Goal: Information Seeking & Learning: Learn about a topic

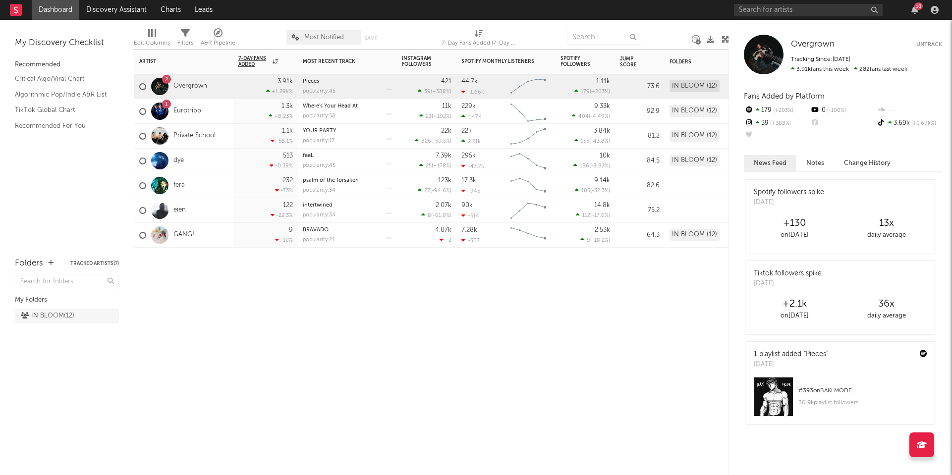
click at [301, 327] on div "Artist Notifications 7-Day Fans Added WoW % Change Most Recent Track Popularity…" at bounding box center [431, 263] width 595 height 426
click at [770, 5] on input "text" at bounding box center [808, 10] width 149 height 12
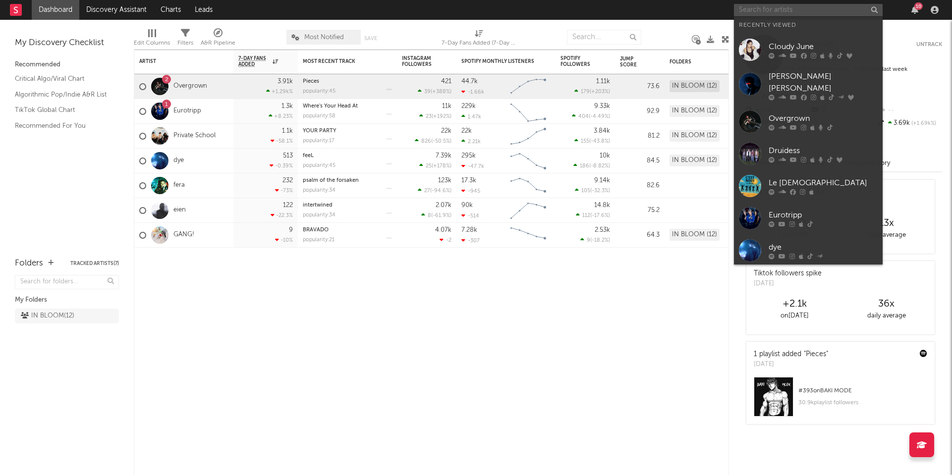
type input "o"
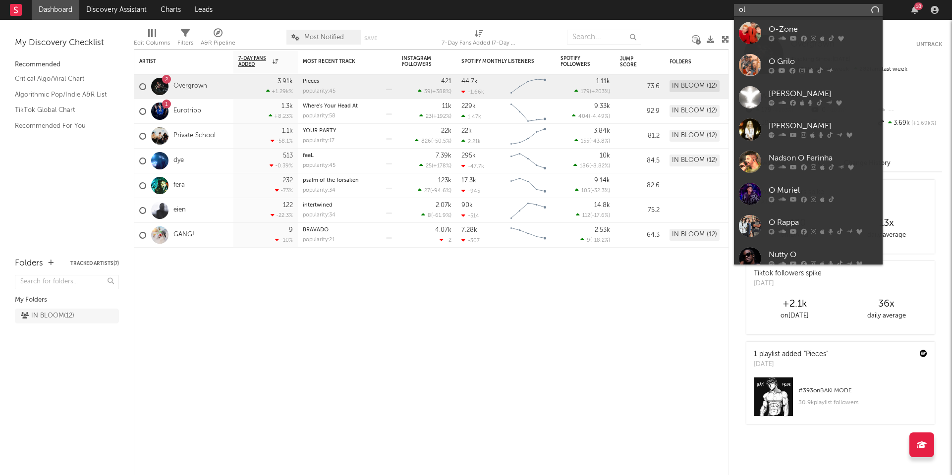
type input "o"
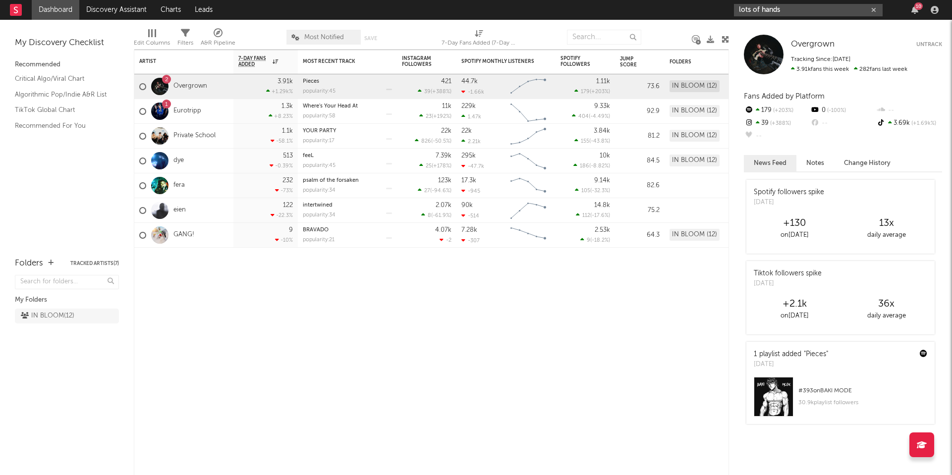
click at [787, 12] on input "lots of hands" at bounding box center [808, 10] width 149 height 12
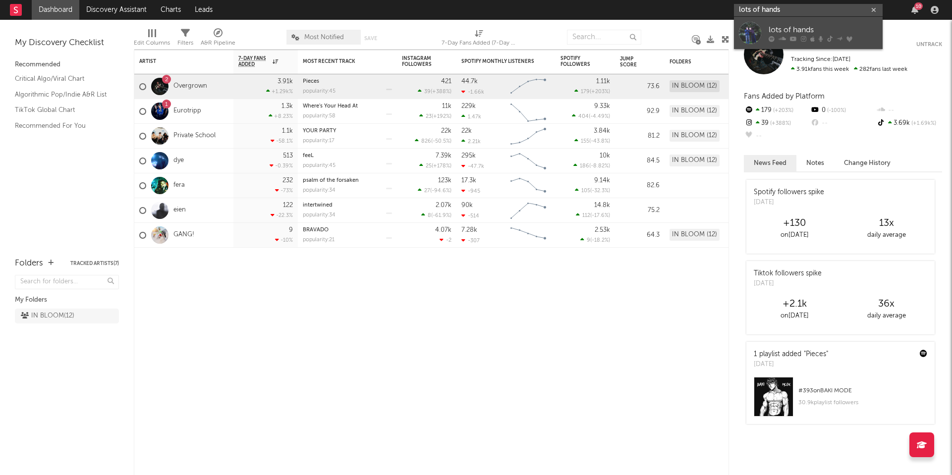
type input "lots of hands"
click at [781, 33] on div "lots of hands" at bounding box center [822, 30] width 109 height 12
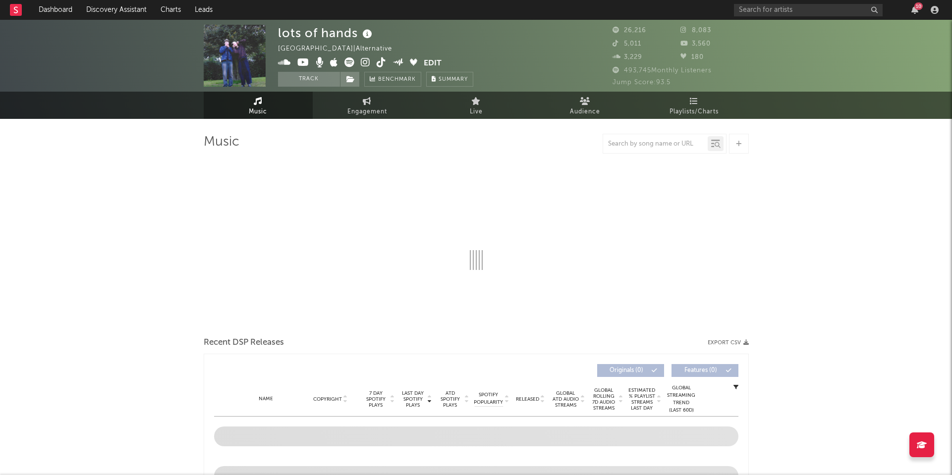
select select "6m"
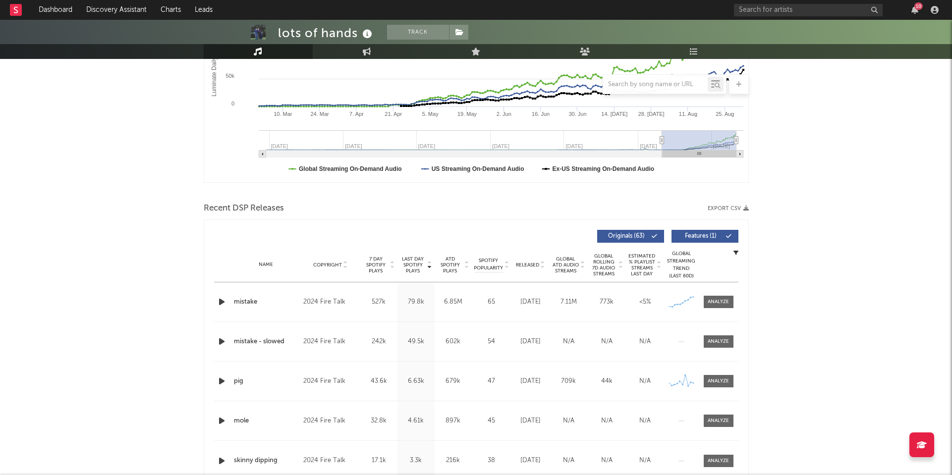
scroll to position [216, 0]
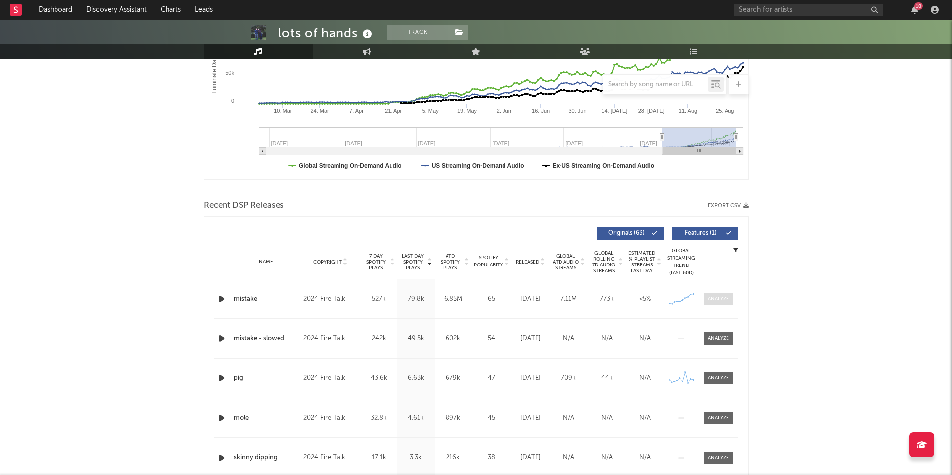
click at [710, 297] on div at bounding box center [717, 298] width 21 height 7
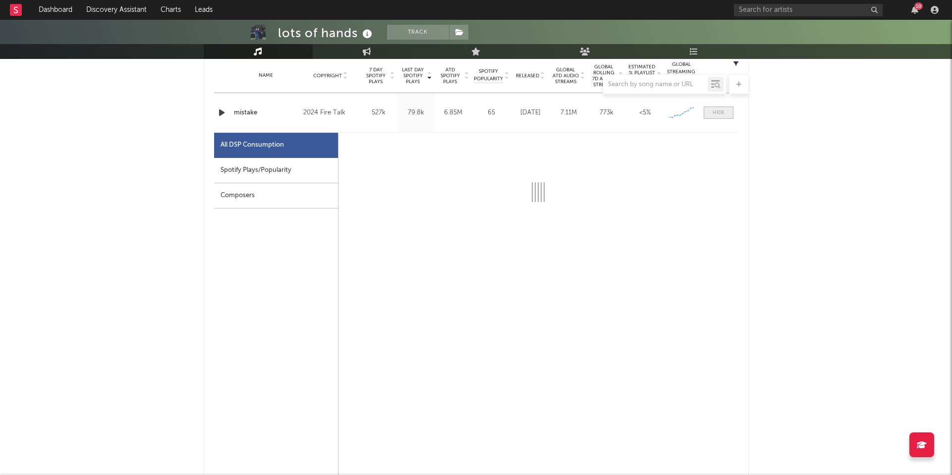
scroll to position [403, 0]
select select "1w"
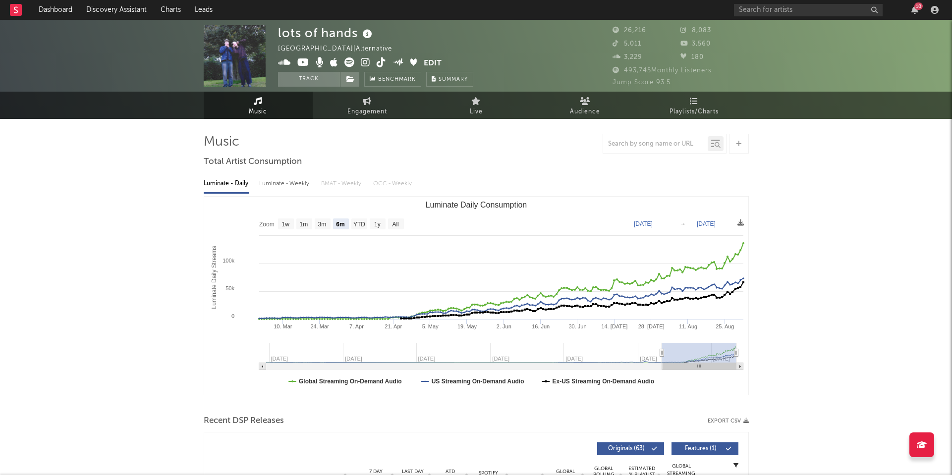
scroll to position [0, 0]
click at [365, 63] on icon at bounding box center [365, 62] width 9 height 10
click at [771, 12] on input "text" at bounding box center [808, 10] width 149 height 12
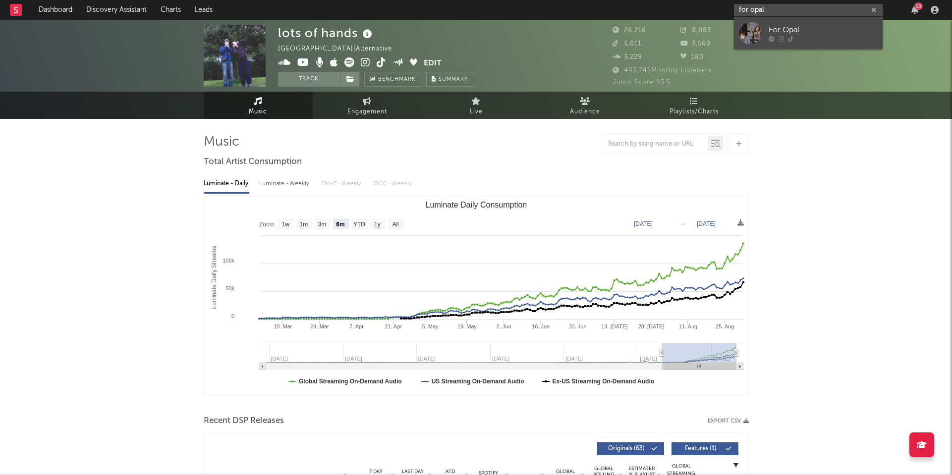
type input "for opal"
click at [787, 28] on div "For Opal" at bounding box center [822, 30] width 109 height 12
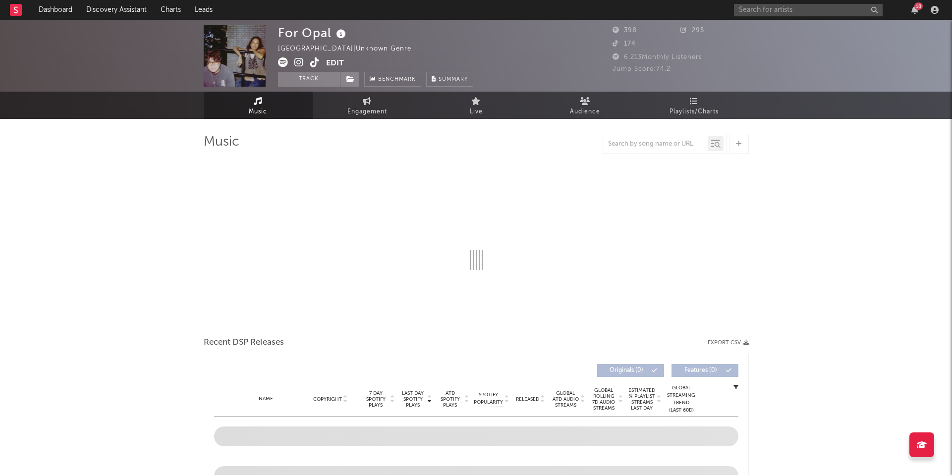
select select "1w"
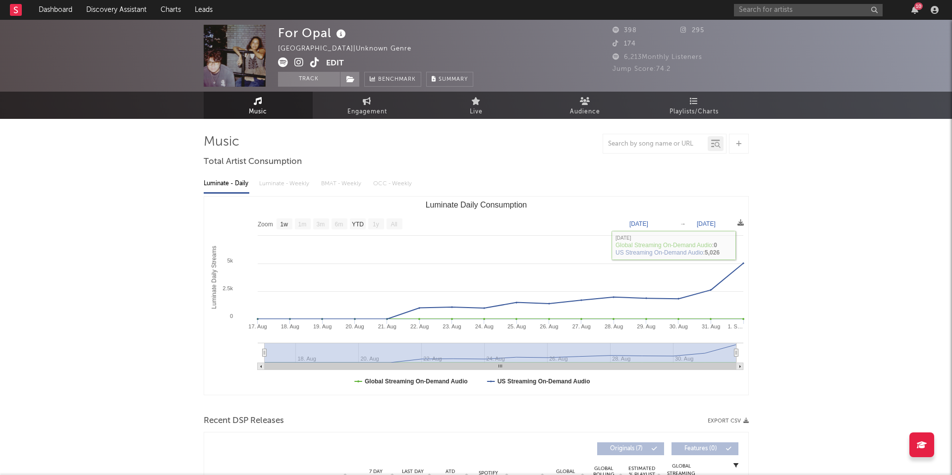
click at [298, 61] on icon at bounding box center [298, 62] width 9 height 10
click at [776, 7] on input "text" at bounding box center [808, 10] width 149 height 12
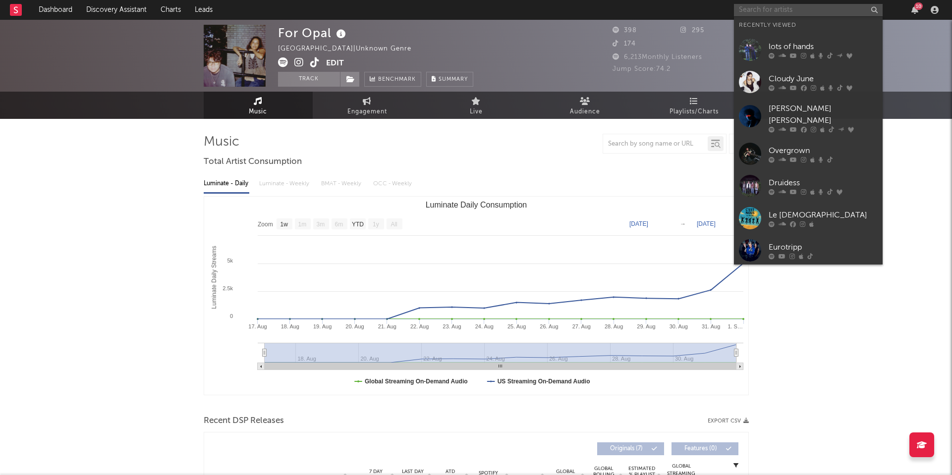
click at [776, 7] on input "text" at bounding box center [808, 10] width 149 height 12
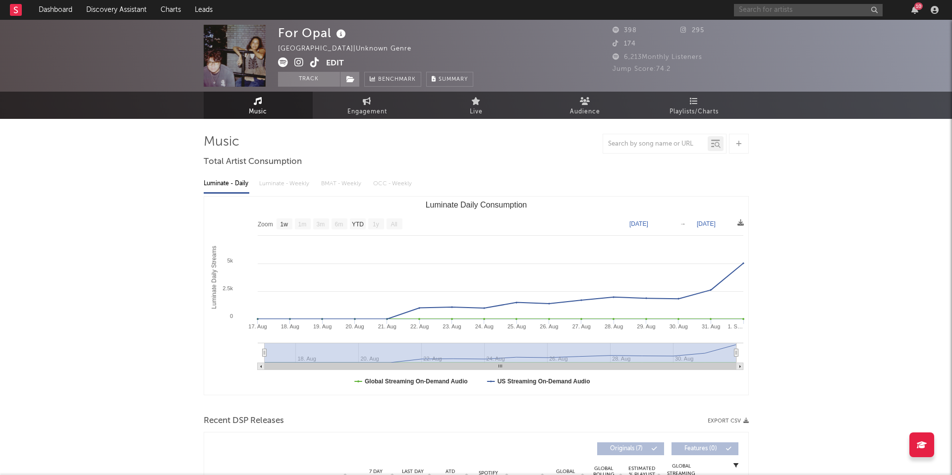
click at [818, 6] on input "text" at bounding box center [808, 10] width 149 height 12
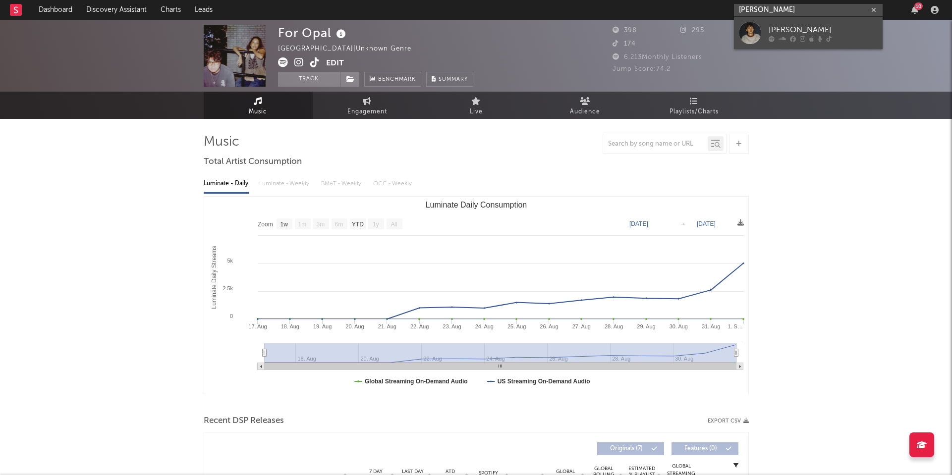
type input "[PERSON_NAME]"
click at [809, 28] on div "[PERSON_NAME]" at bounding box center [822, 30] width 109 height 12
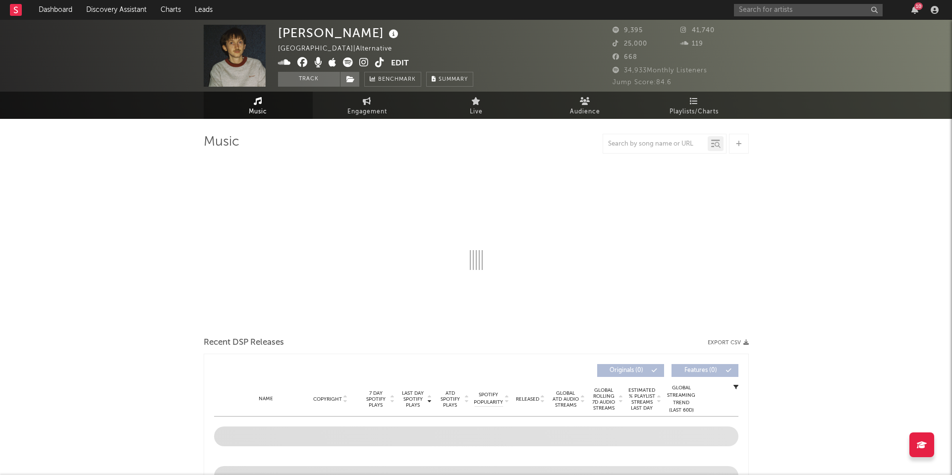
select select "6m"
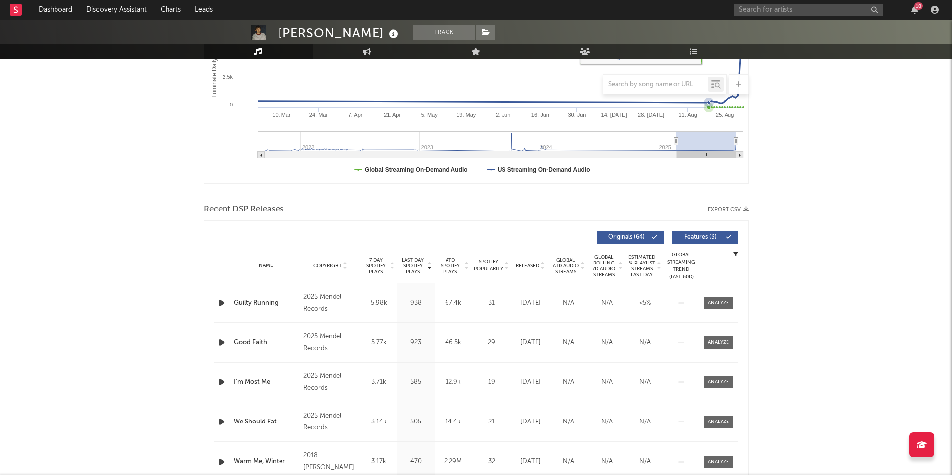
scroll to position [262, 0]
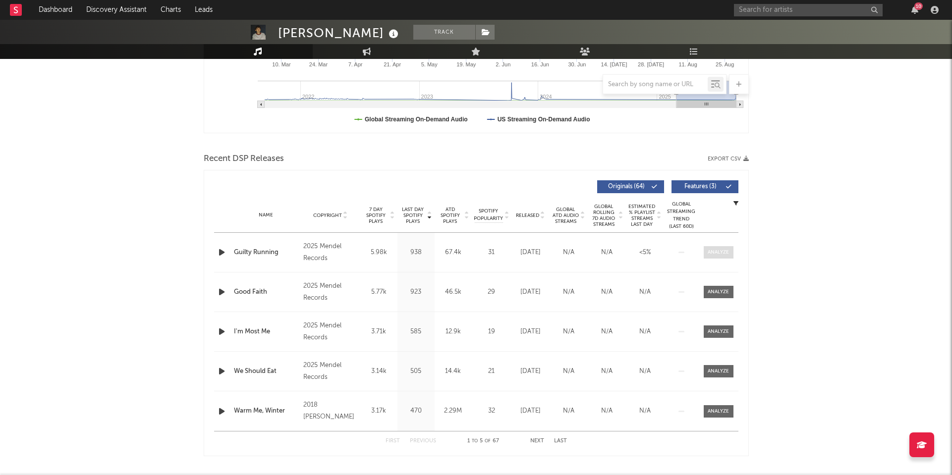
click at [727, 253] on div at bounding box center [717, 252] width 21 height 7
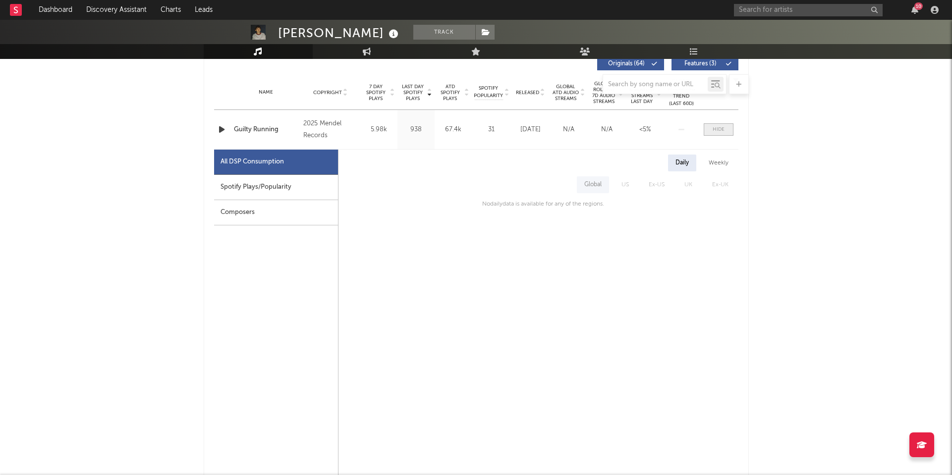
scroll to position [389, 0]
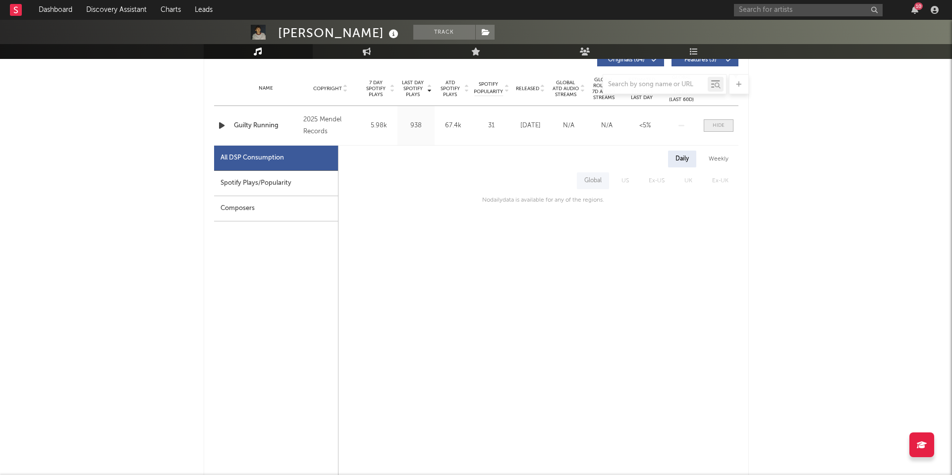
click at [716, 125] on div at bounding box center [718, 125] width 12 height 7
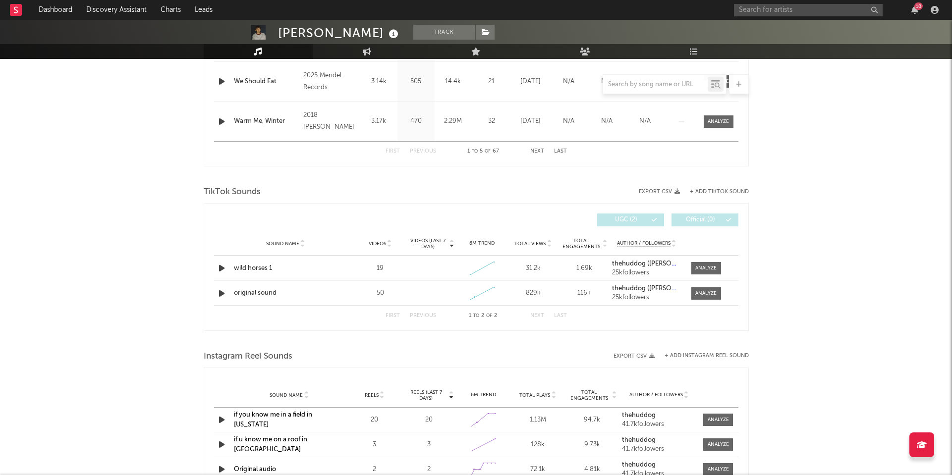
scroll to position [568, 0]
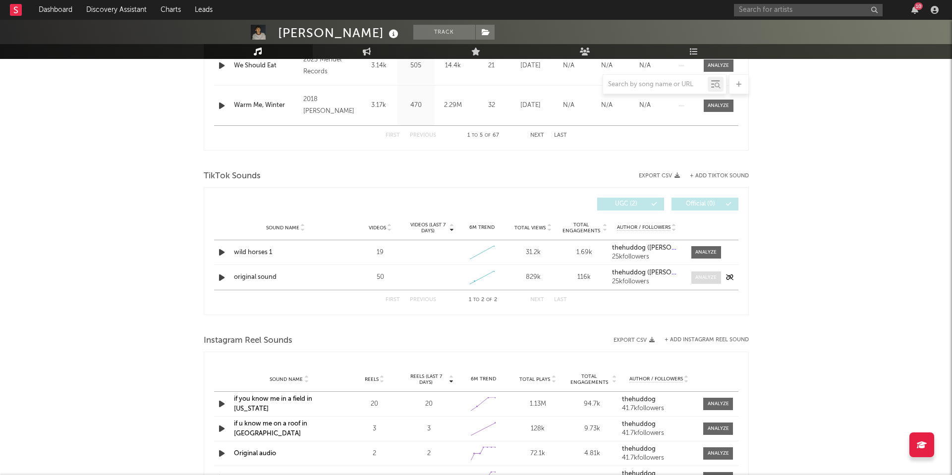
click at [702, 278] on div at bounding box center [705, 277] width 21 height 7
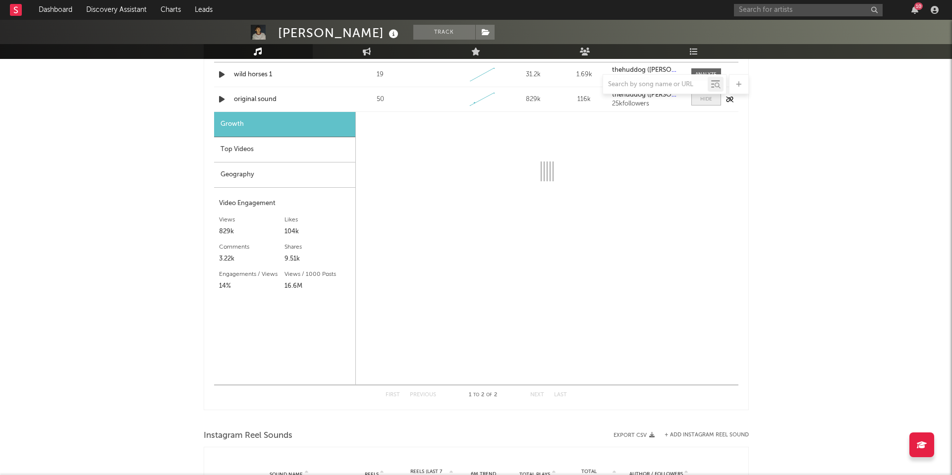
select select "1w"
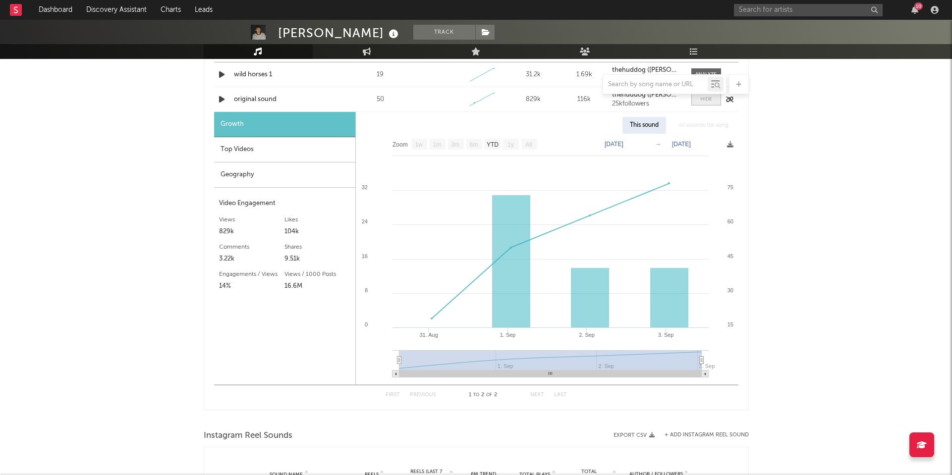
scroll to position [746, 0]
click at [249, 99] on div "original sound" at bounding box center [286, 99] width 104 height 10
click at [482, 32] on icon at bounding box center [486, 32] width 8 height 7
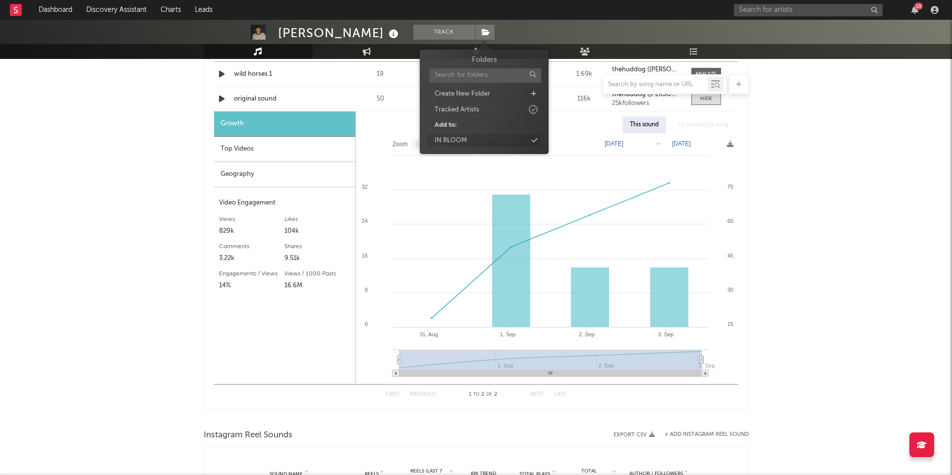
click at [537, 143] on div "IN BLOOM" at bounding box center [484, 140] width 114 height 13
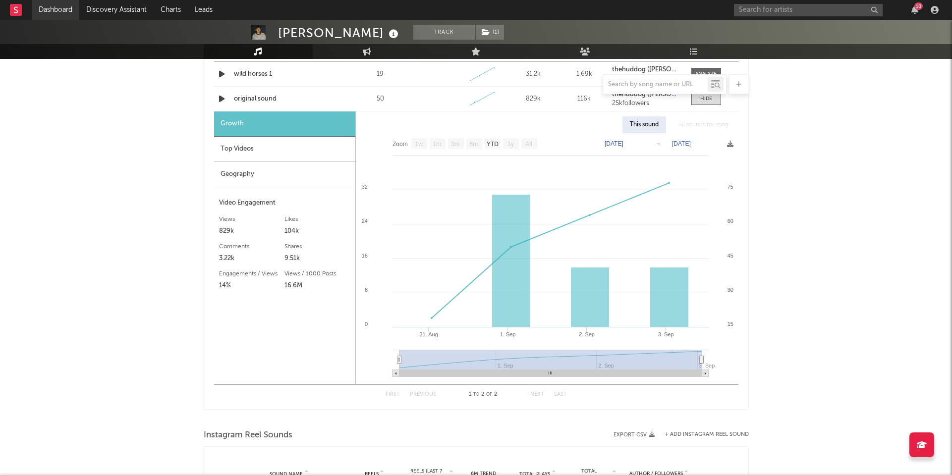
click at [39, 13] on link "Dashboard" at bounding box center [56, 10] width 48 height 20
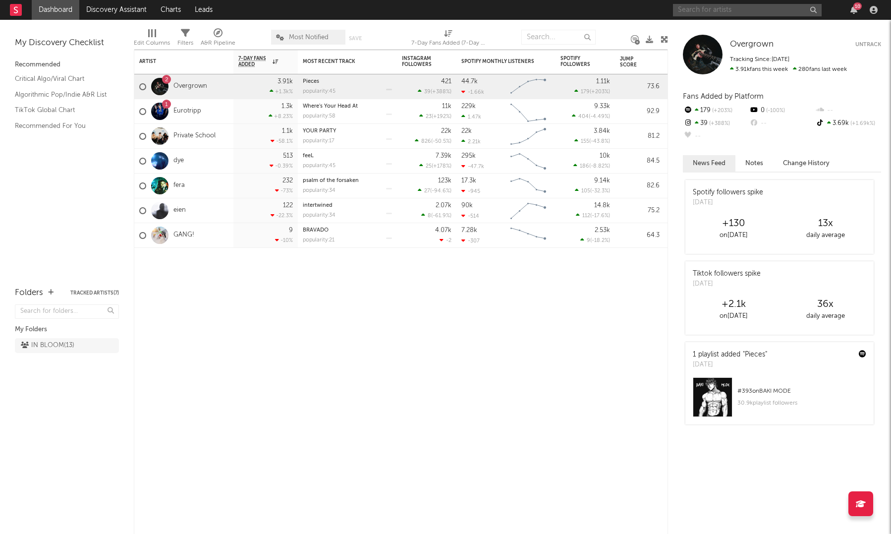
click at [684, 11] on input "text" at bounding box center [747, 10] width 149 height 12
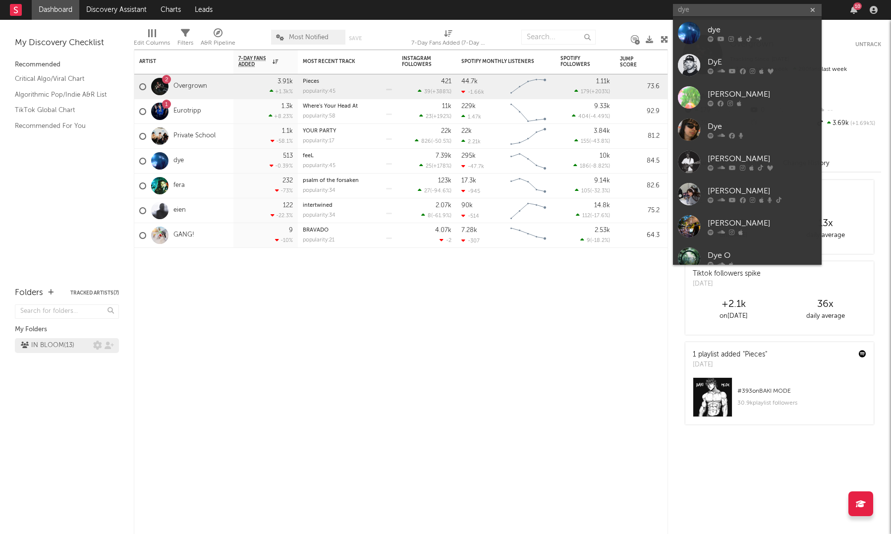
click at [62, 341] on div "IN BLOOM ( 13 )" at bounding box center [48, 345] width 54 height 12
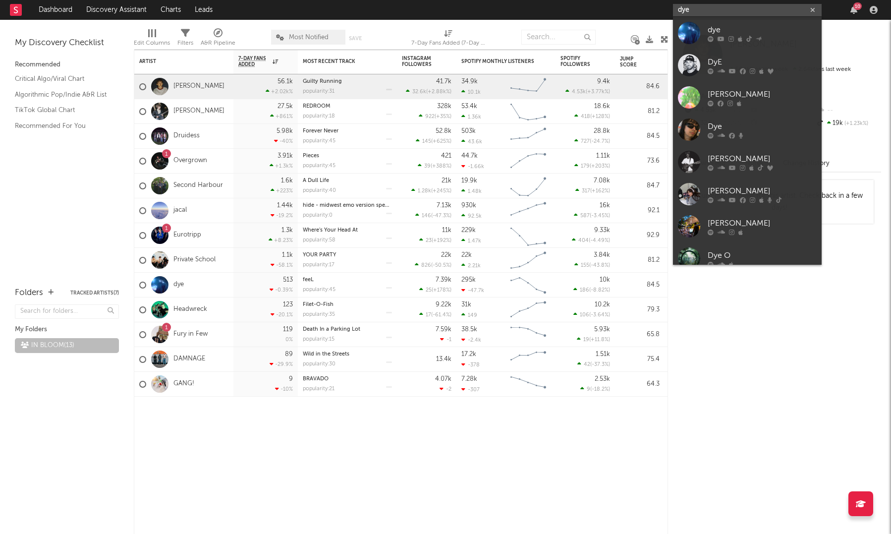
click at [703, 5] on input "dye" at bounding box center [747, 10] width 149 height 12
click at [699, 9] on input "dye" at bounding box center [747, 10] width 149 height 12
type input "h"
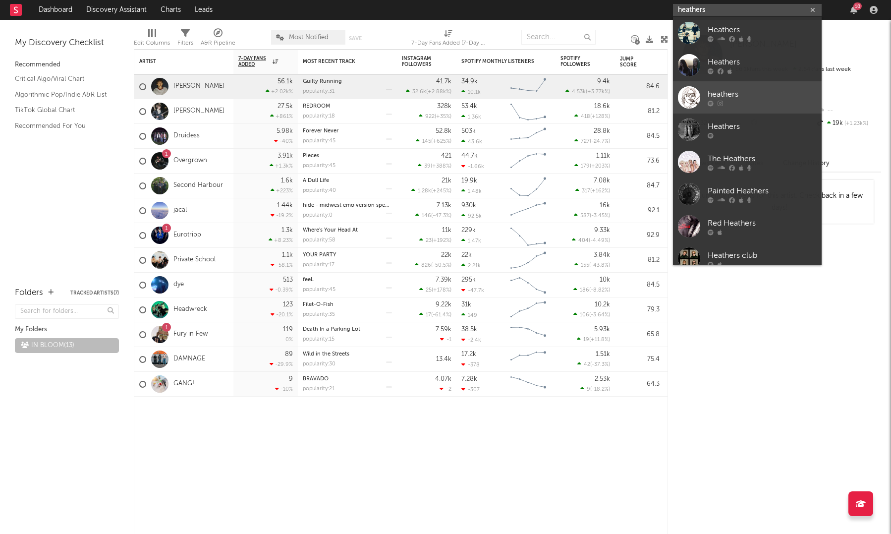
type input "heathers"
click at [719, 98] on div "heathers" at bounding box center [761, 94] width 109 height 12
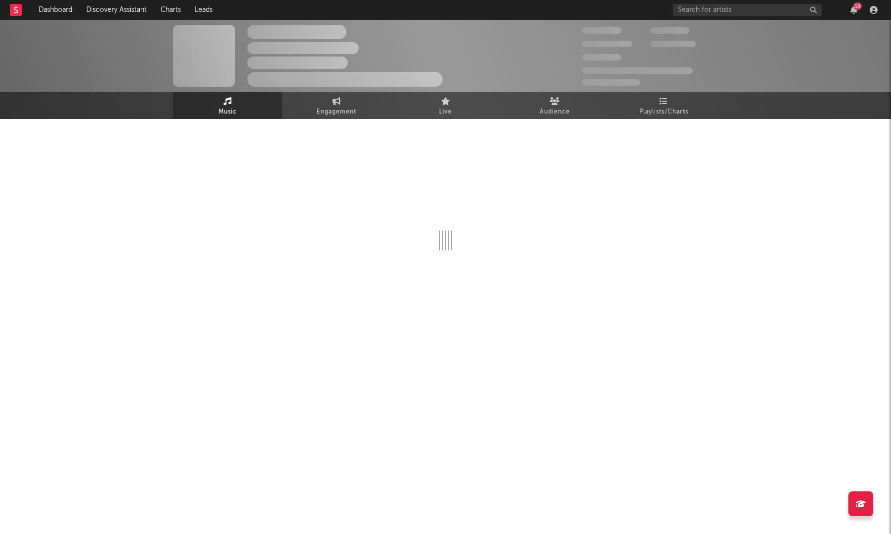
select select "1w"
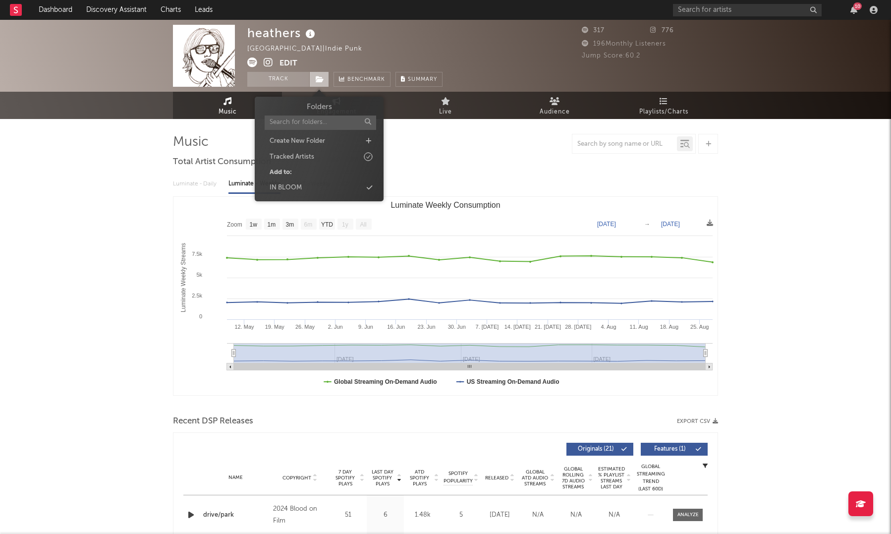
click at [325, 79] on span at bounding box center [319, 79] width 20 height 15
click at [372, 187] on icon at bounding box center [369, 187] width 5 height 6
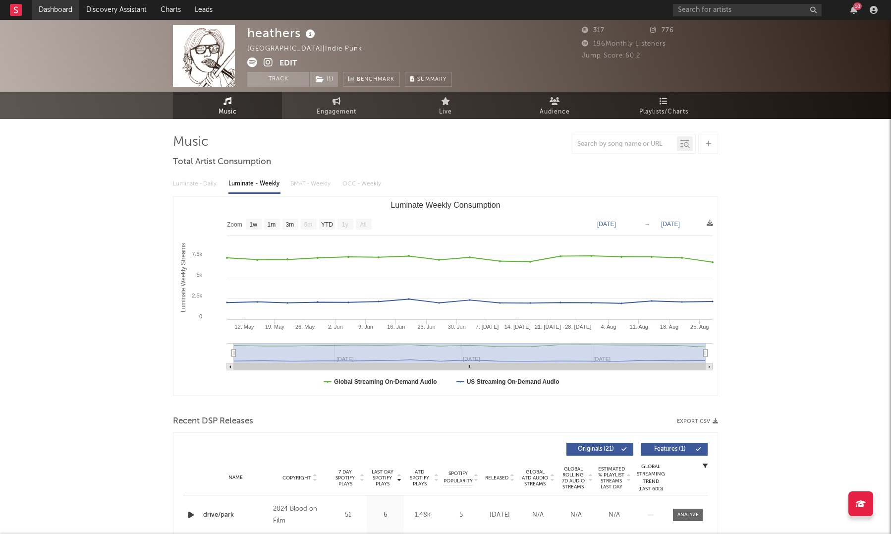
click at [73, 11] on link "Dashboard" at bounding box center [56, 10] width 48 height 20
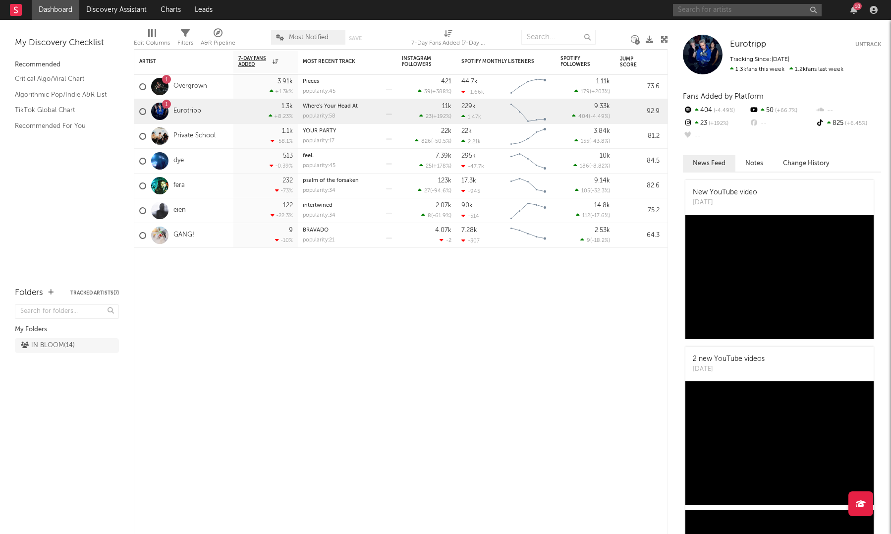
click at [716, 12] on input "text" at bounding box center [747, 10] width 149 height 12
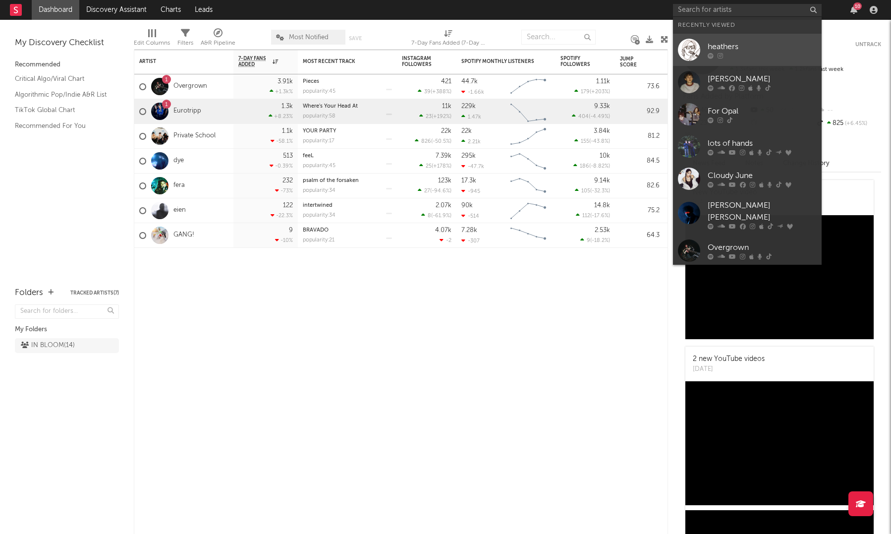
click at [736, 51] on div "heathers" at bounding box center [761, 47] width 109 height 12
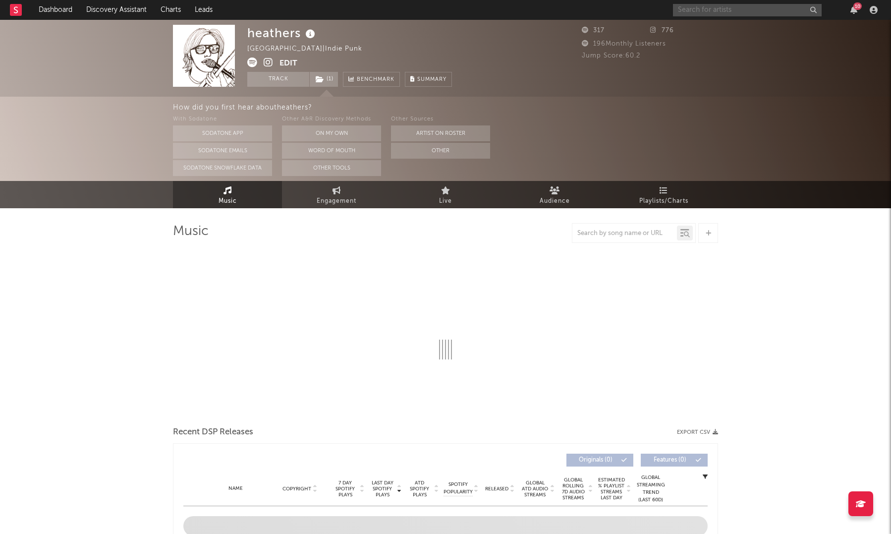
click at [691, 10] on input "text" at bounding box center [747, 10] width 149 height 12
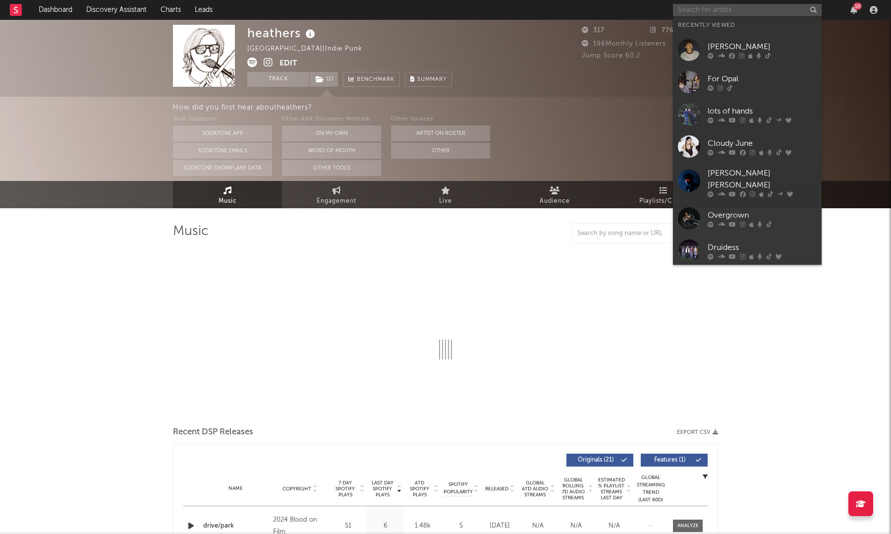
select select "1w"
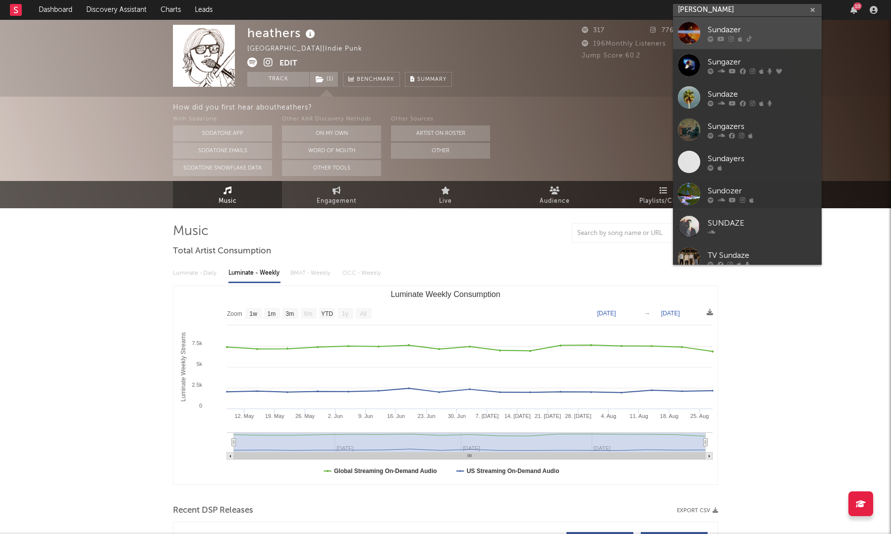
type input "[PERSON_NAME]"
drag, startPoint x: 687, startPoint y: 25, endPoint x: 722, endPoint y: 37, distance: 37.0
click at [722, 37] on icon at bounding box center [720, 39] width 7 height 6
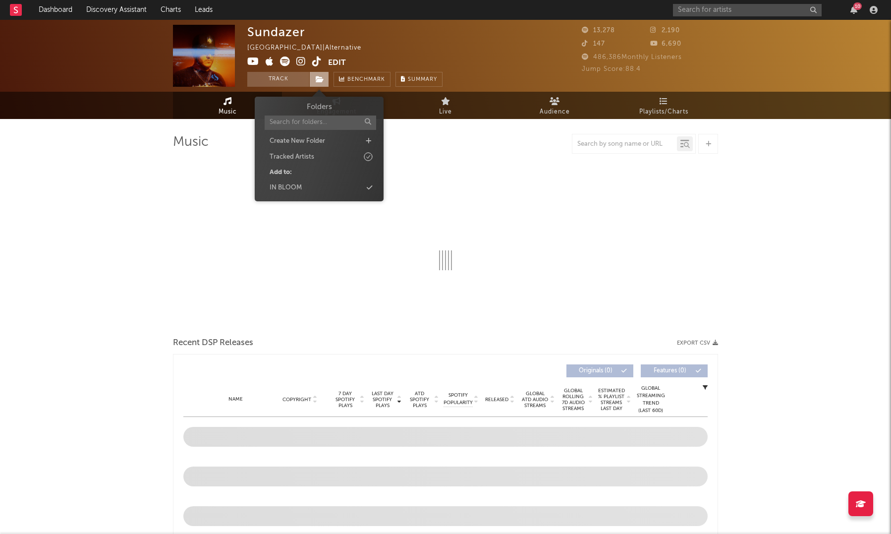
click at [315, 73] on span at bounding box center [319, 79] width 20 height 15
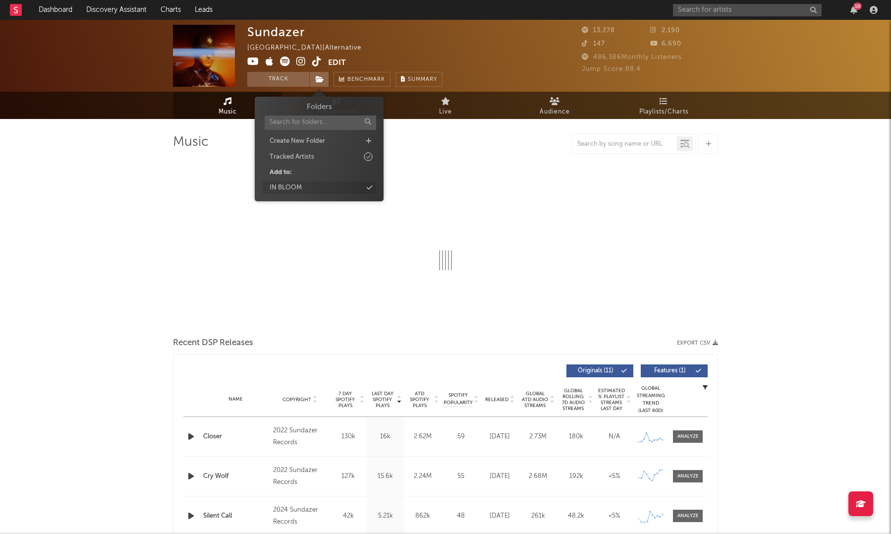
select select "6m"
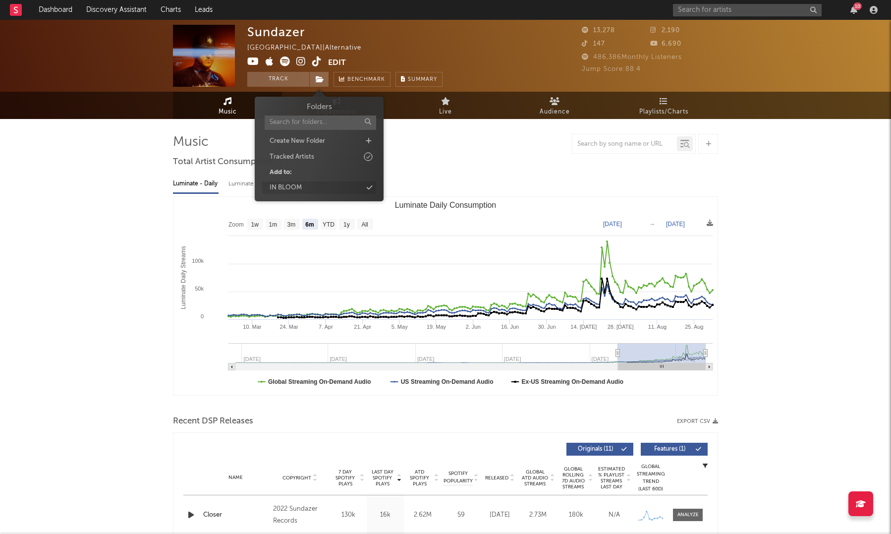
click at [371, 184] on icon at bounding box center [369, 187] width 5 height 6
click at [693, 13] on input "text" at bounding box center [747, 10] width 149 height 12
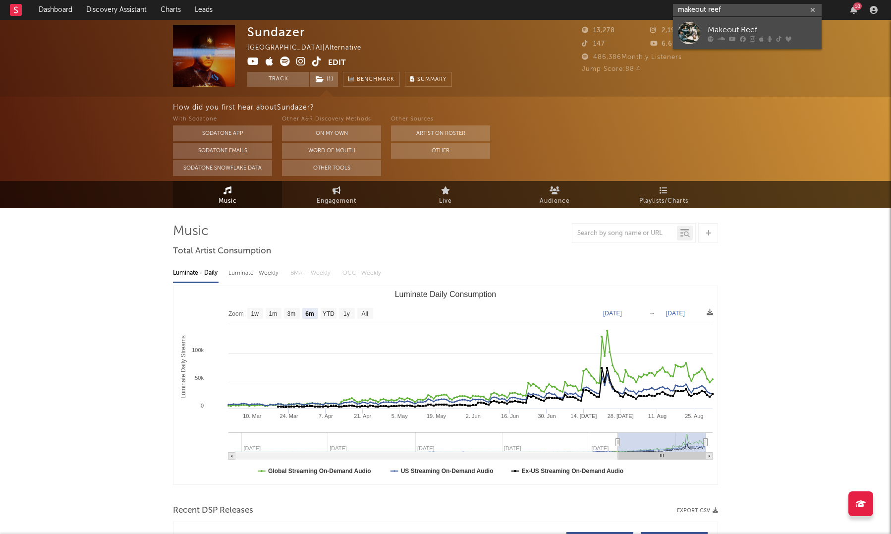
type input "makeout reef"
click at [700, 29] on div at bounding box center [689, 33] width 22 height 22
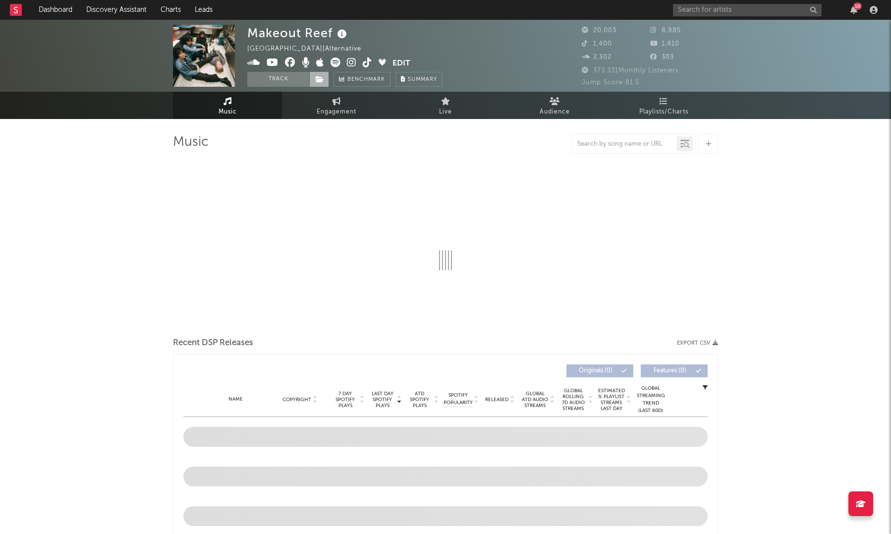
click at [323, 79] on icon at bounding box center [320, 79] width 8 height 7
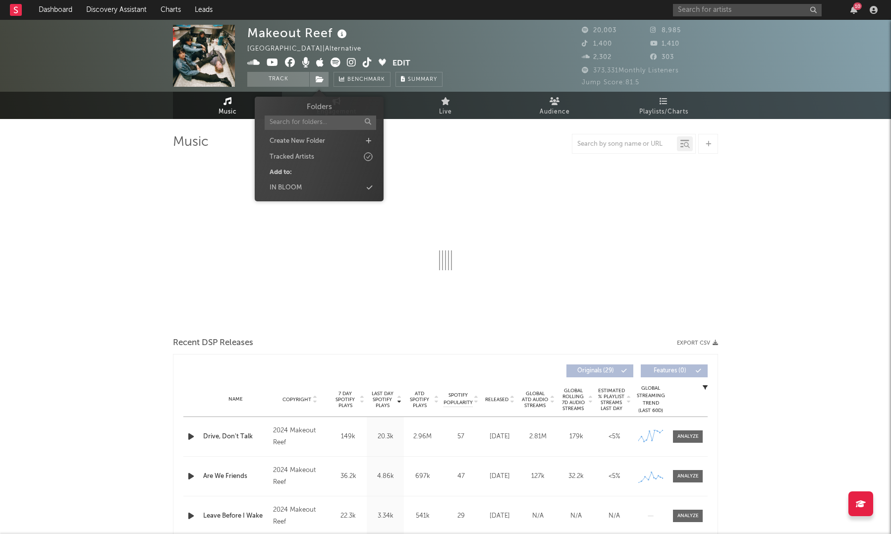
select select "6m"
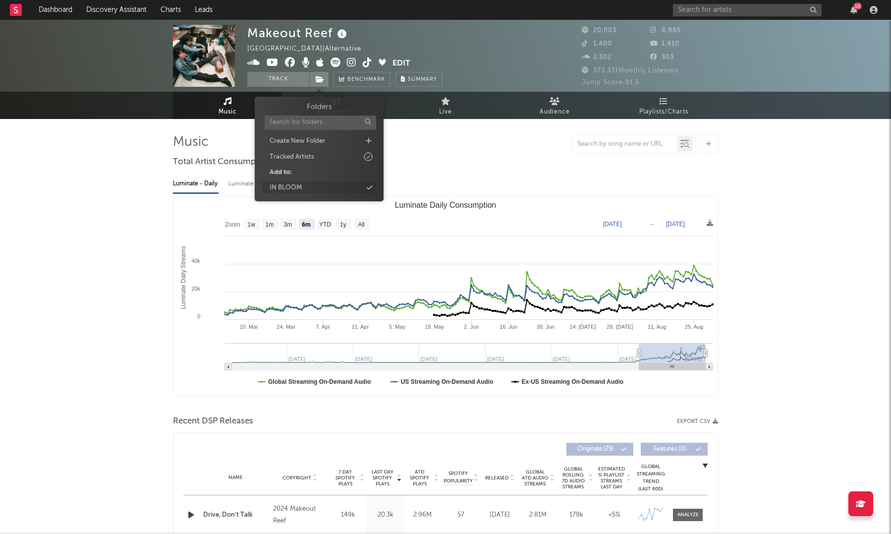
click at [364, 188] on div "IN BLOOM" at bounding box center [319, 187] width 114 height 13
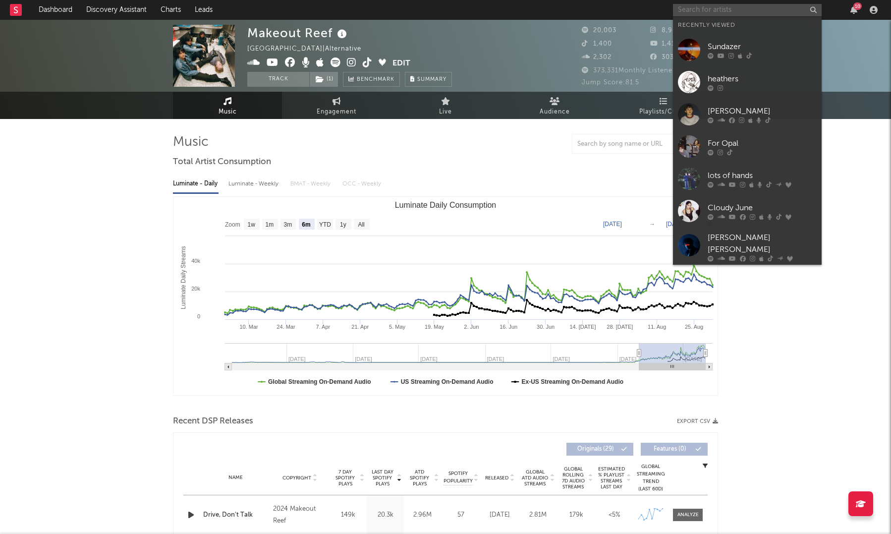
click at [693, 14] on input "text" at bounding box center [747, 10] width 149 height 12
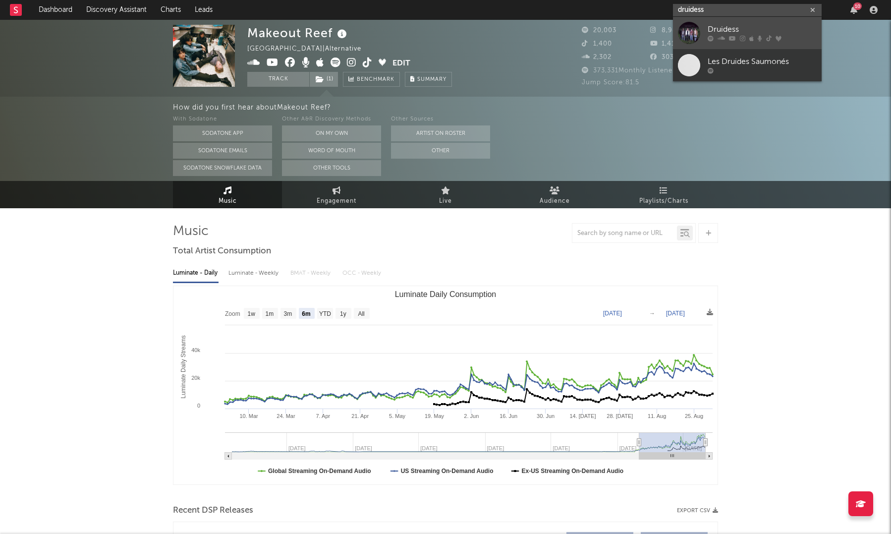
type input "druidess"
click at [706, 32] on link "Druidess" at bounding box center [747, 33] width 149 height 32
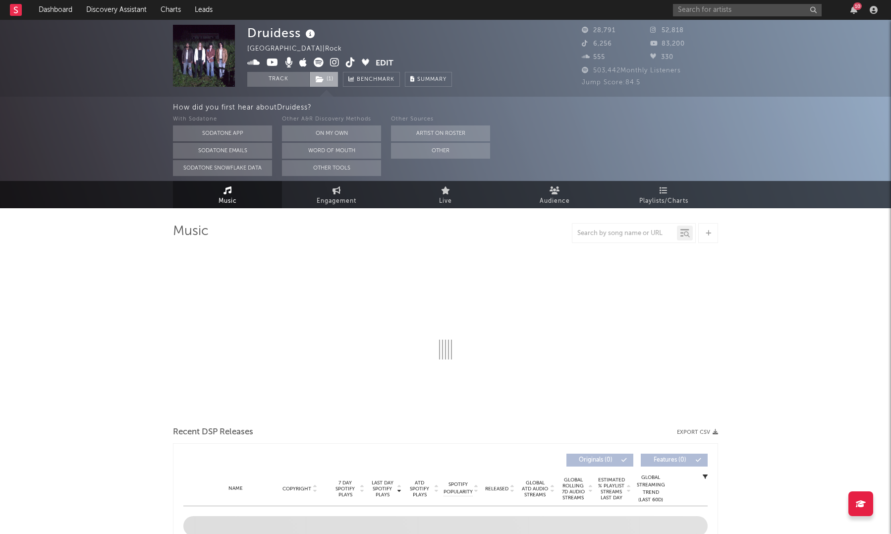
click at [326, 79] on span "( 1 )" at bounding box center [323, 79] width 29 height 15
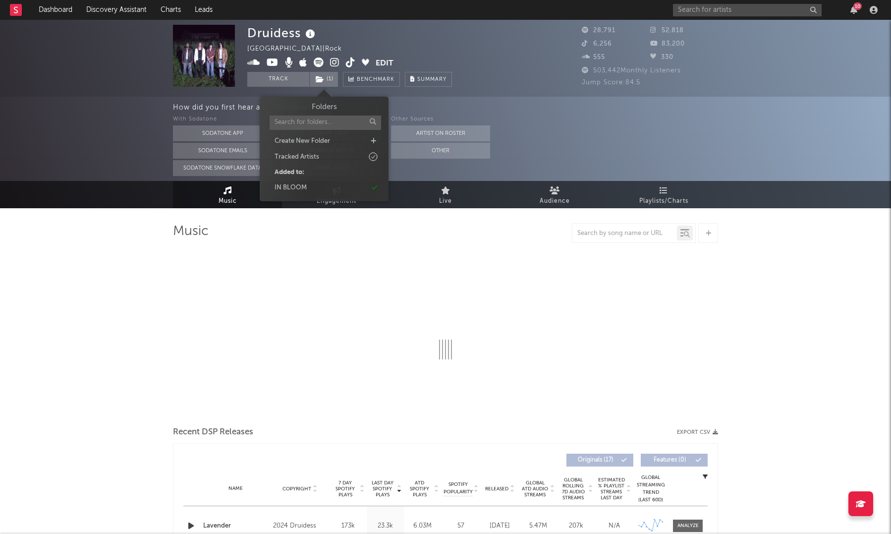
select select "6m"
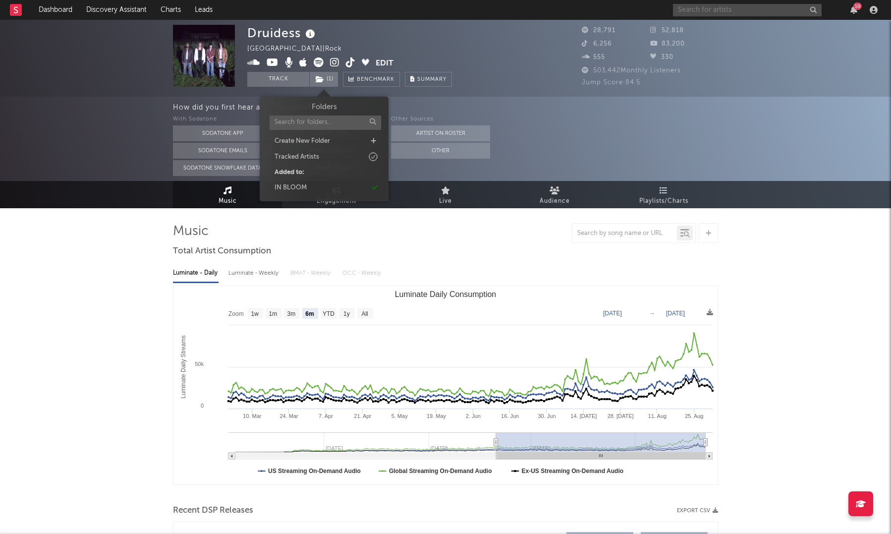
click at [695, 12] on input "text" at bounding box center [747, 10] width 149 height 12
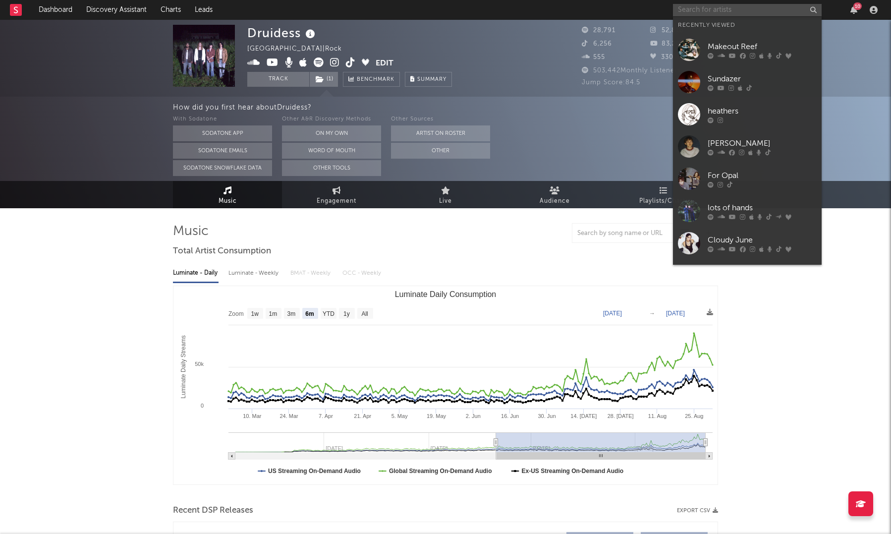
type input "c"
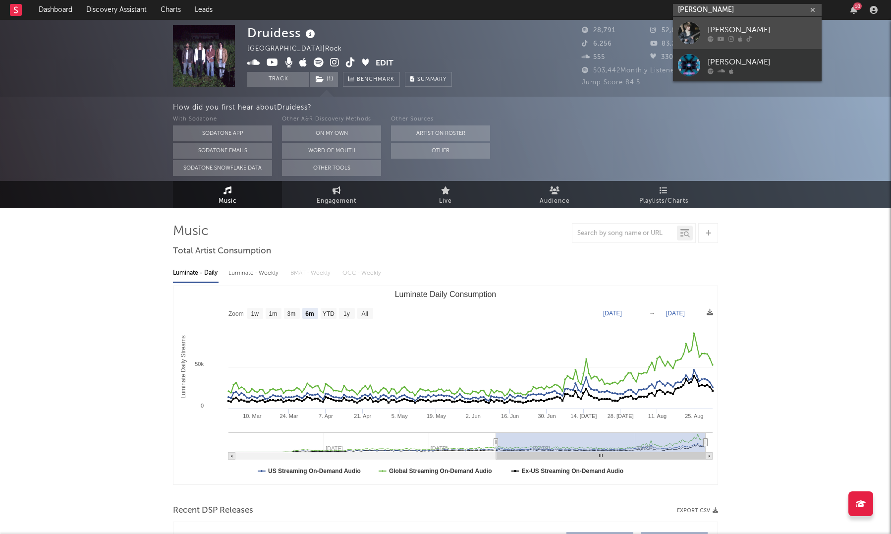
type input "[PERSON_NAME]"
click at [712, 24] on div "[PERSON_NAME]" at bounding box center [761, 30] width 109 height 12
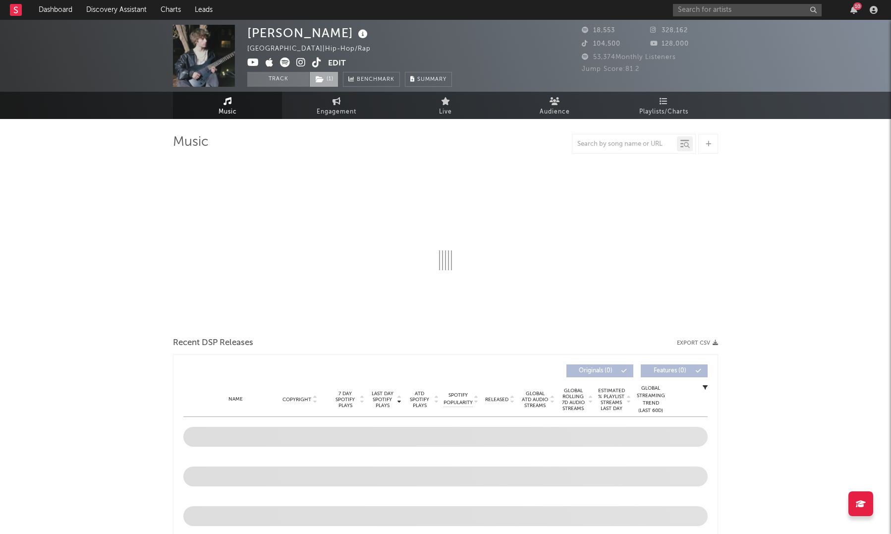
click at [328, 84] on span "( 1 )" at bounding box center [323, 79] width 29 height 15
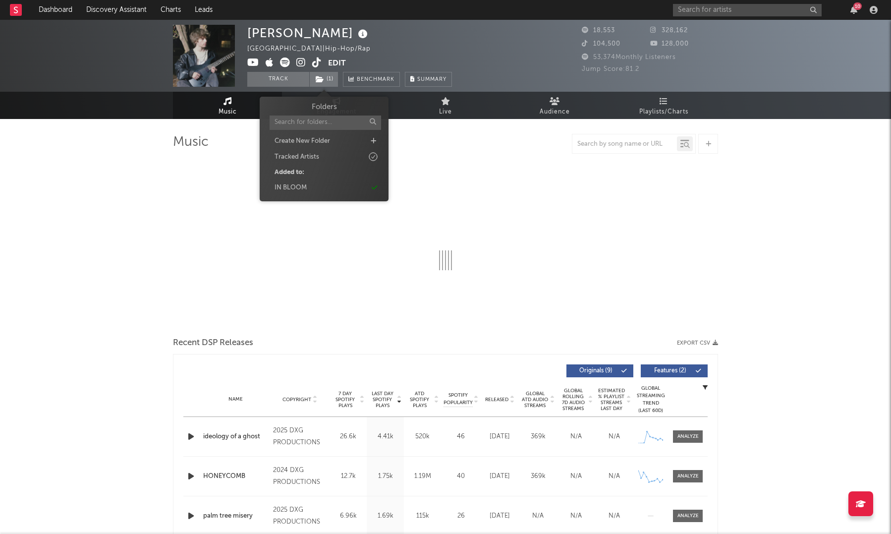
select select "6m"
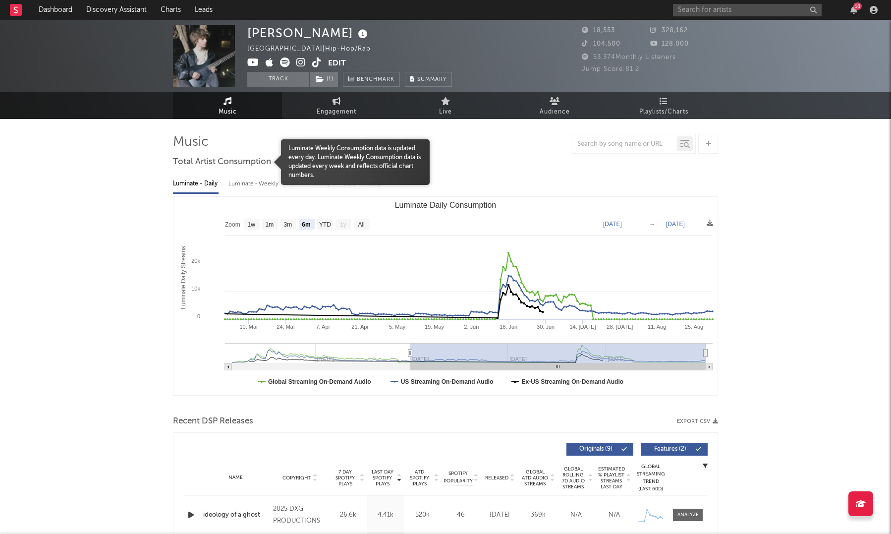
click at [209, 172] on div at bounding box center [227, 162] width 108 height 46
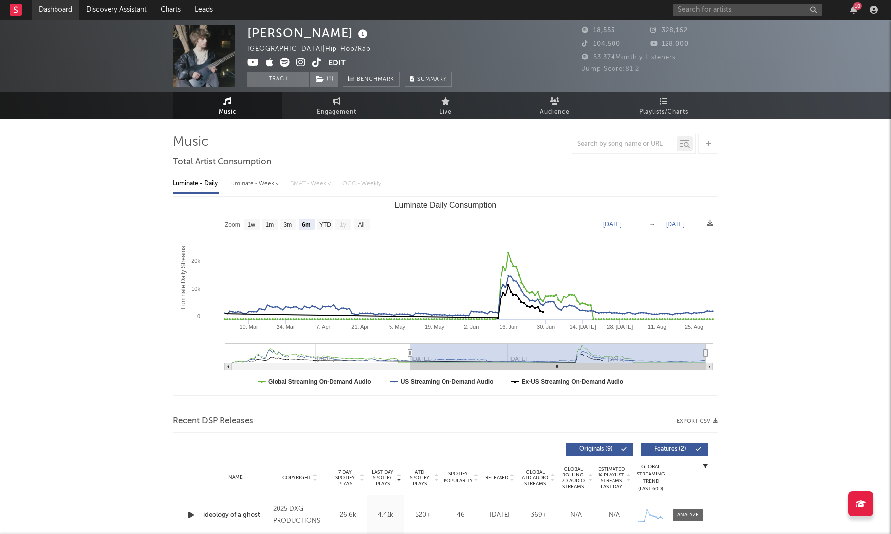
click at [67, 10] on link "Dashboard" at bounding box center [56, 10] width 48 height 20
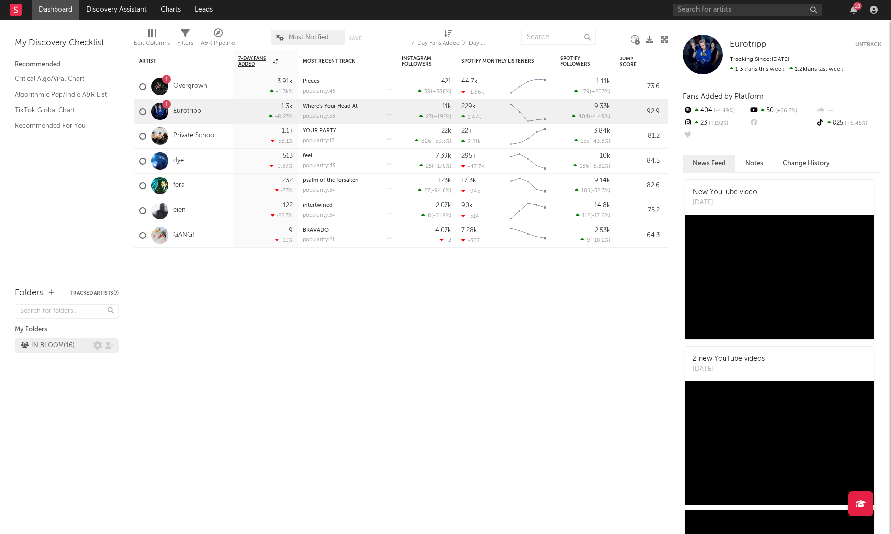
click at [56, 346] on div "IN BLOOM ( 16 )" at bounding box center [48, 345] width 54 height 12
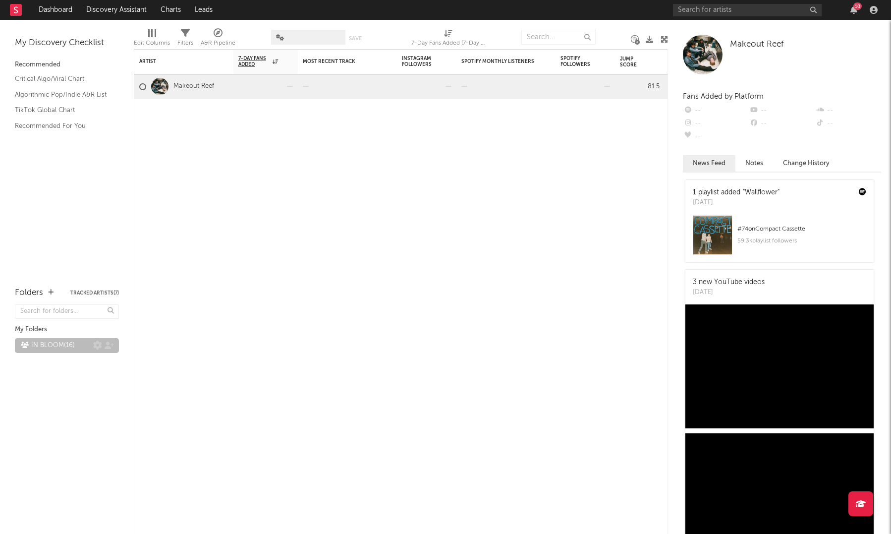
click at [60, 345] on div "IN BLOOM ( 16 )" at bounding box center [48, 345] width 54 height 12
click at [183, 36] on icon at bounding box center [185, 33] width 9 height 9
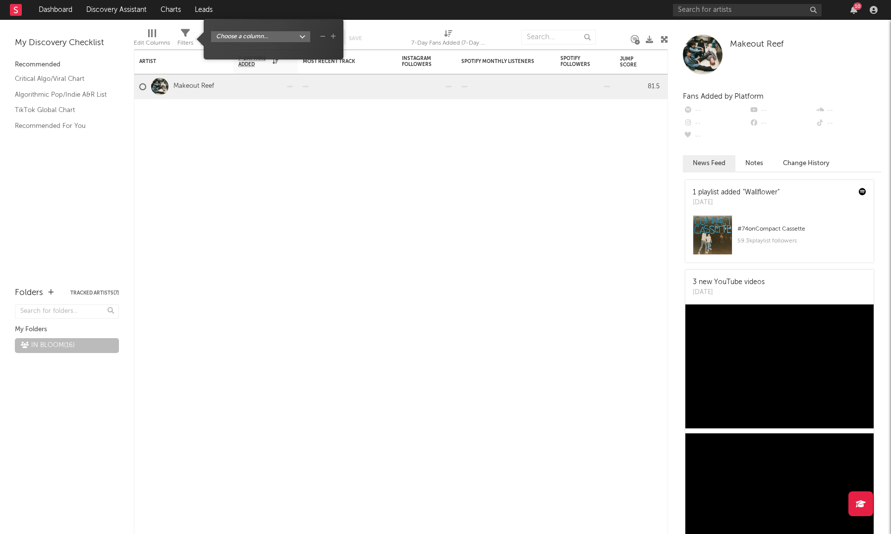
click at [168, 36] on span "Edit Columns" at bounding box center [152, 39] width 36 height 20
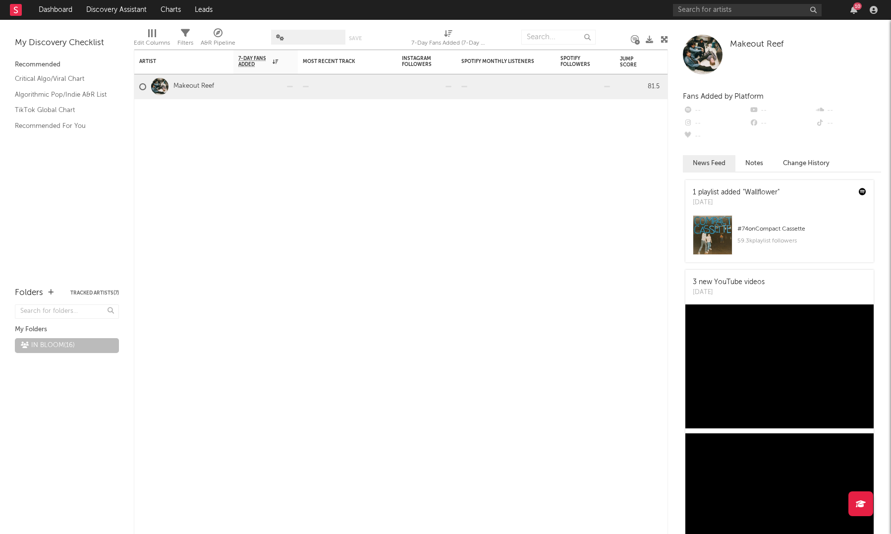
click at [224, 32] on div "A&R Pipeline" at bounding box center [218, 39] width 35 height 29
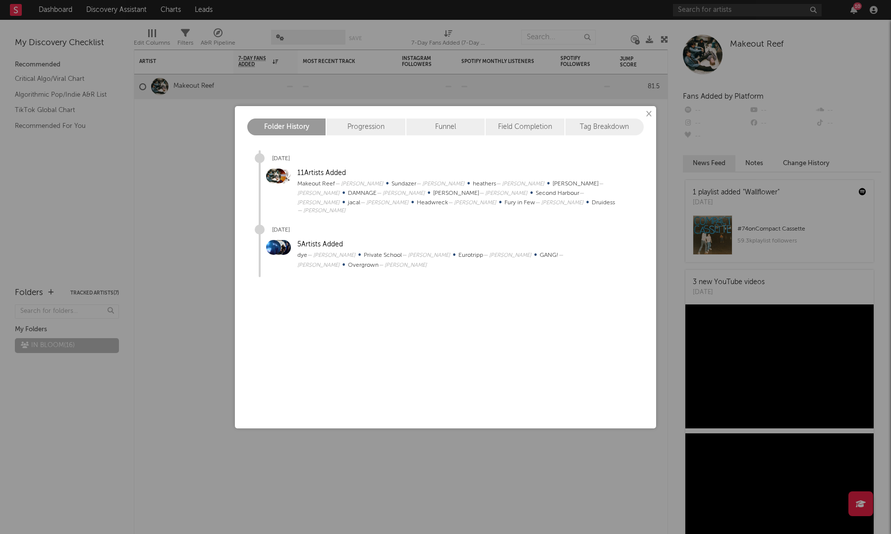
click at [189, 99] on div "× Folder History Progression Funnel Field Completion Tag Breakdown [DATE] 11 Ar…" at bounding box center [445, 267] width 891 height 534
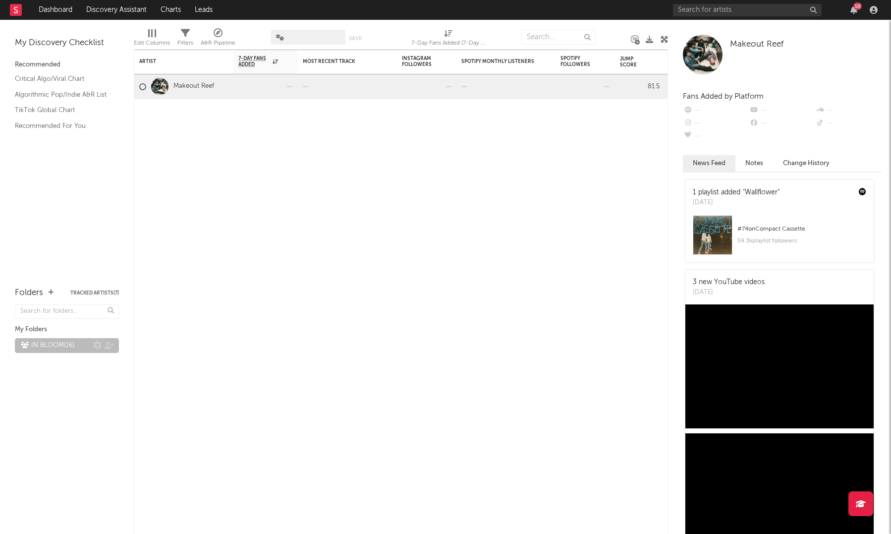
click at [60, 340] on div "IN BLOOM ( 16 )" at bounding box center [48, 345] width 54 height 12
click at [56, 343] on div "IN BLOOM ( 16 )" at bounding box center [48, 345] width 54 height 12
click at [101, 296] on div "Folders Tracked Artists ( 7 )" at bounding box center [67, 292] width 104 height 17
click at [101, 292] on button "Tracked Artists ( 7 )" at bounding box center [94, 292] width 49 height 5
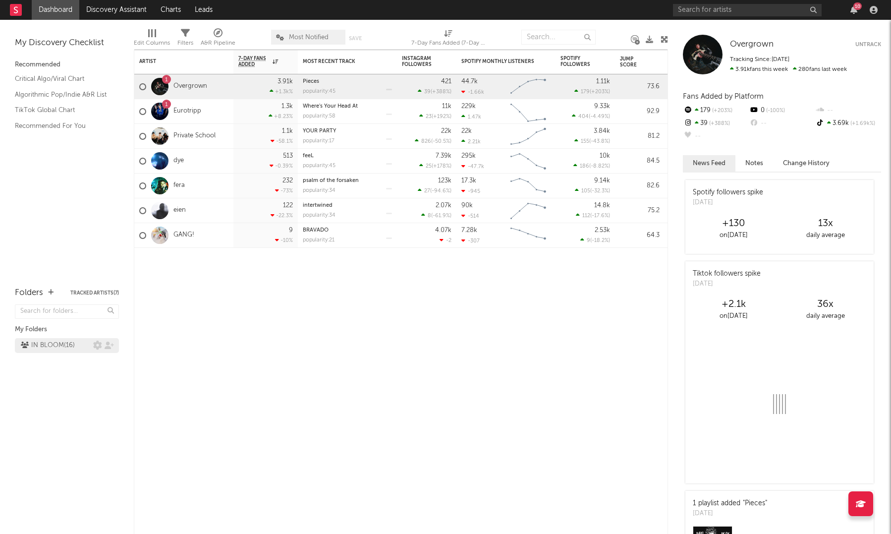
click at [65, 342] on div "IN BLOOM ( 16 )" at bounding box center [48, 345] width 54 height 12
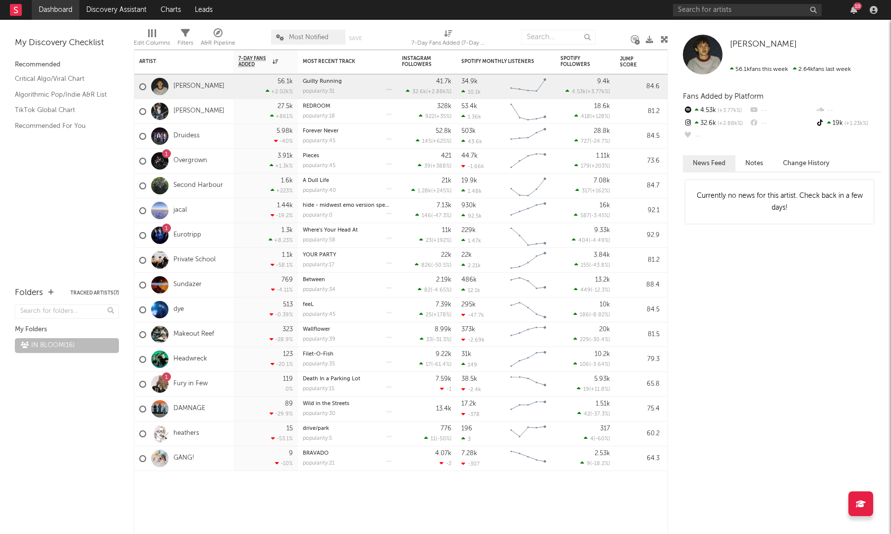
click at [56, 8] on link "Dashboard" at bounding box center [56, 10] width 48 height 20
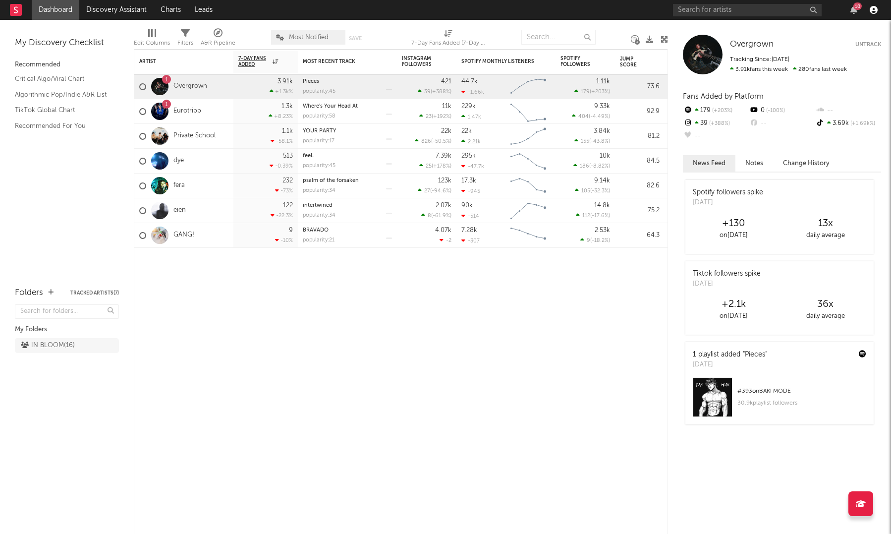
click at [876, 10] on icon "button" at bounding box center [873, 10] width 8 height 8
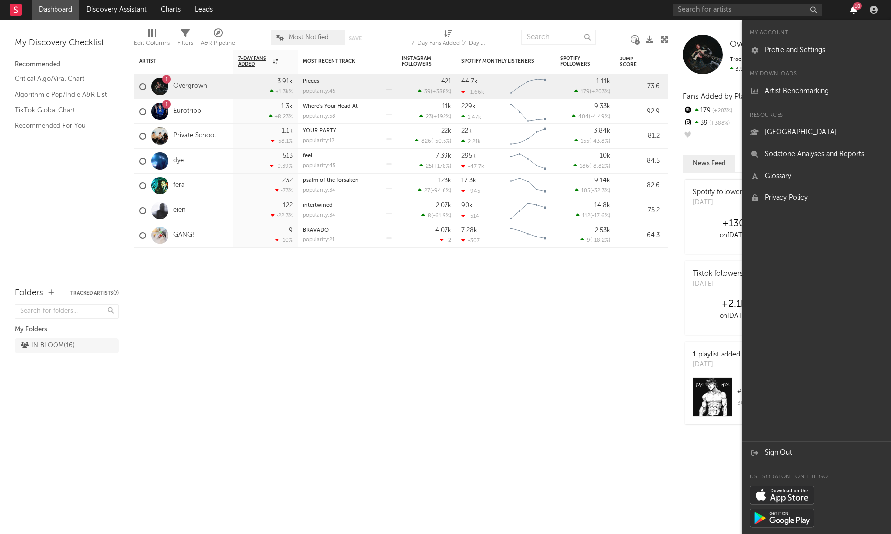
click at [856, 11] on icon "button" at bounding box center [853, 10] width 7 height 8
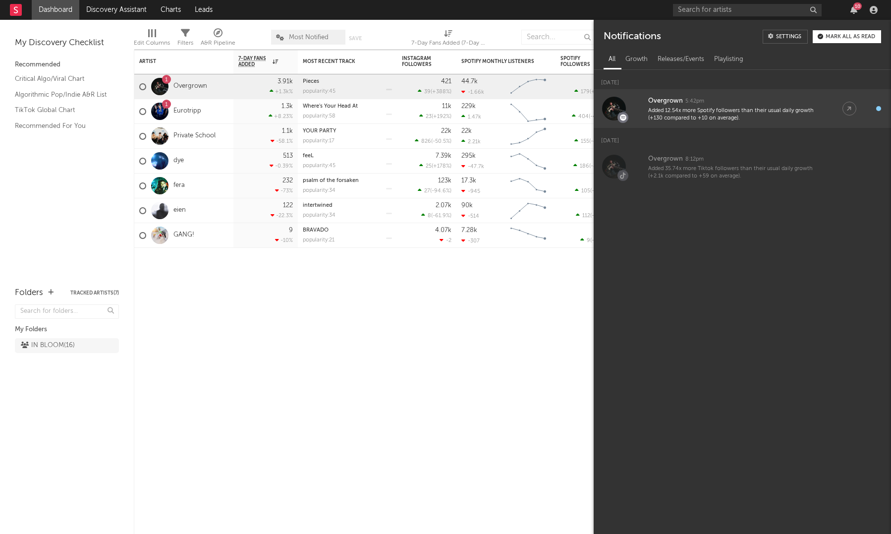
click at [668, 114] on div "Added 12.54x more Spotify followers than their usual daily growth (+130 compare…" at bounding box center [735, 114] width 174 height 15
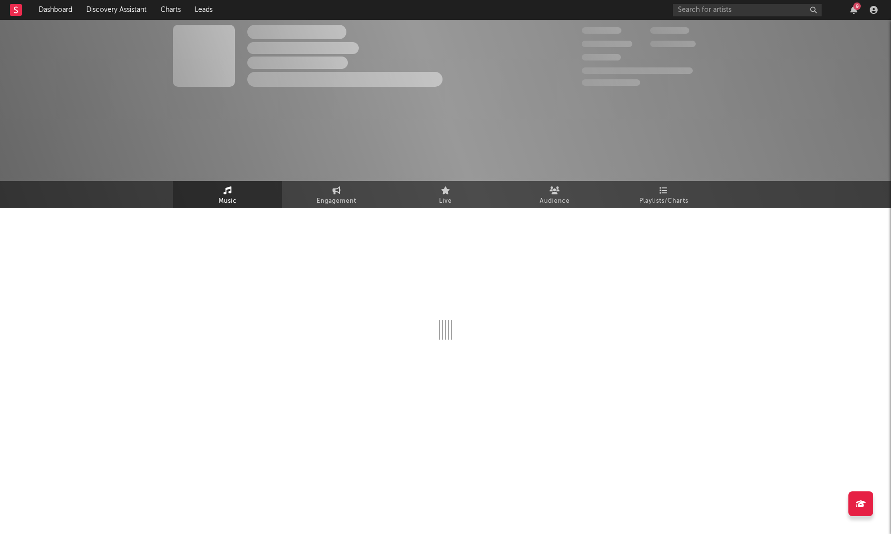
select select "1w"
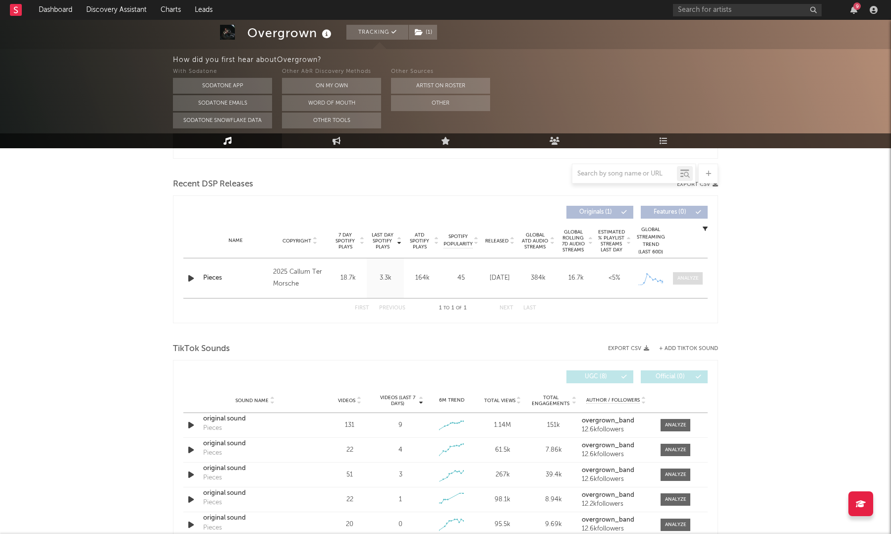
click at [690, 279] on div at bounding box center [687, 277] width 21 height 7
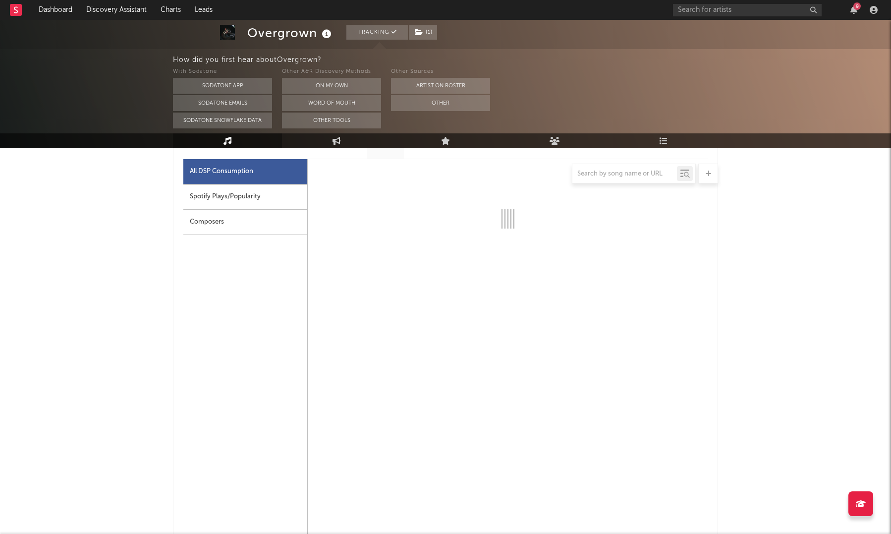
scroll to position [467, 0]
select select "1w"
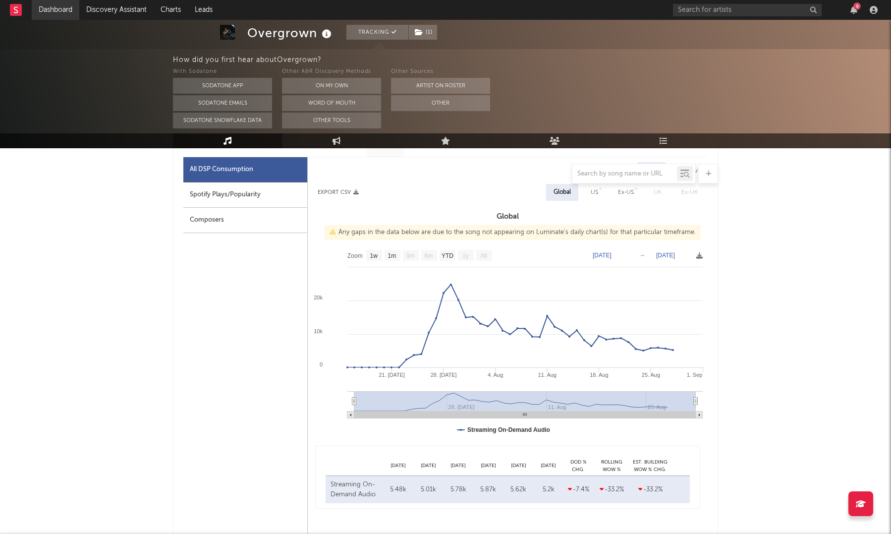
click at [58, 10] on link "Dashboard" at bounding box center [56, 10] width 48 height 20
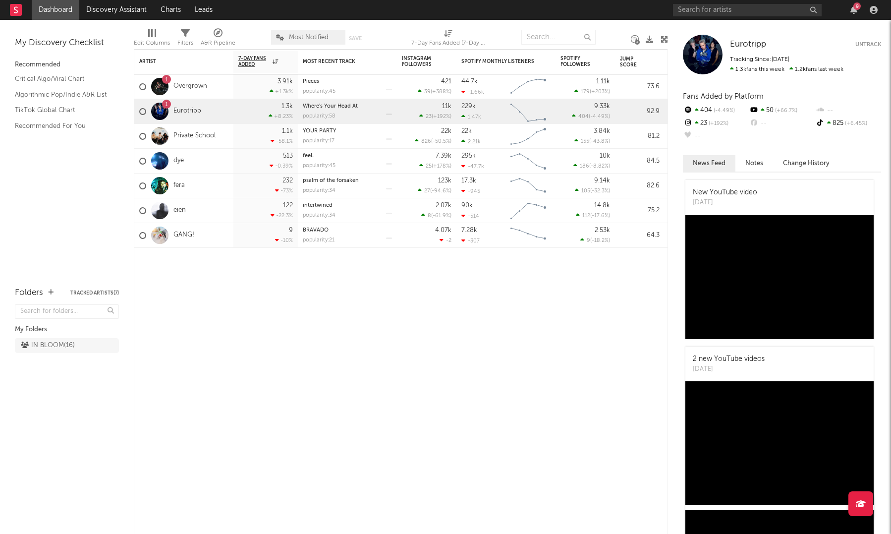
click at [66, 142] on div "My Discovery Checklist Recommended Critical Algo/Viral Chart Algorithmic Pop/In…" at bounding box center [67, 148] width 134 height 257
